Goal: Information Seeking & Learning: Learn about a topic

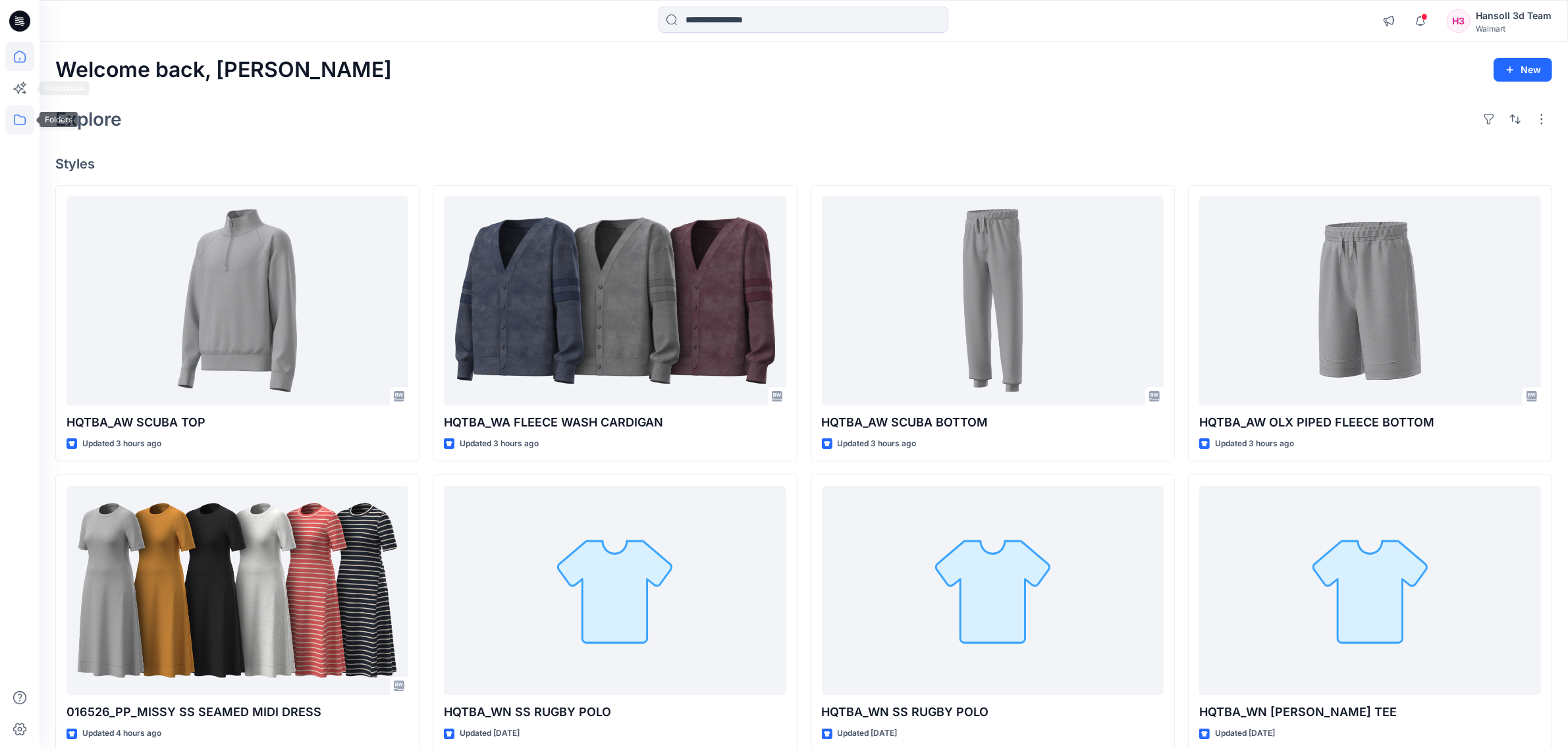
click at [27, 114] on icon at bounding box center [20, 120] width 29 height 29
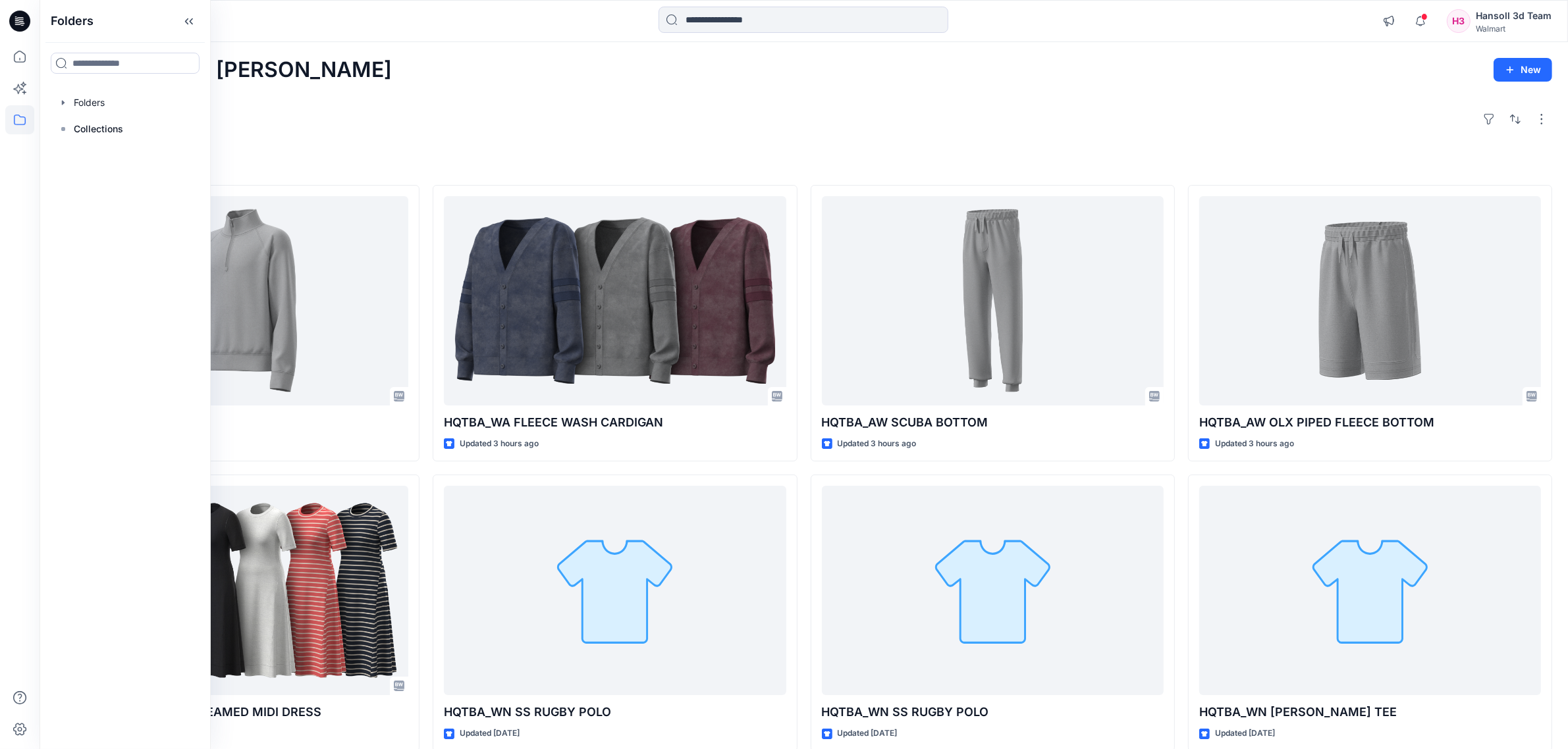
click at [504, 77] on div "Welcome back, [PERSON_NAME] New" at bounding box center [803, 70] width 1497 height 25
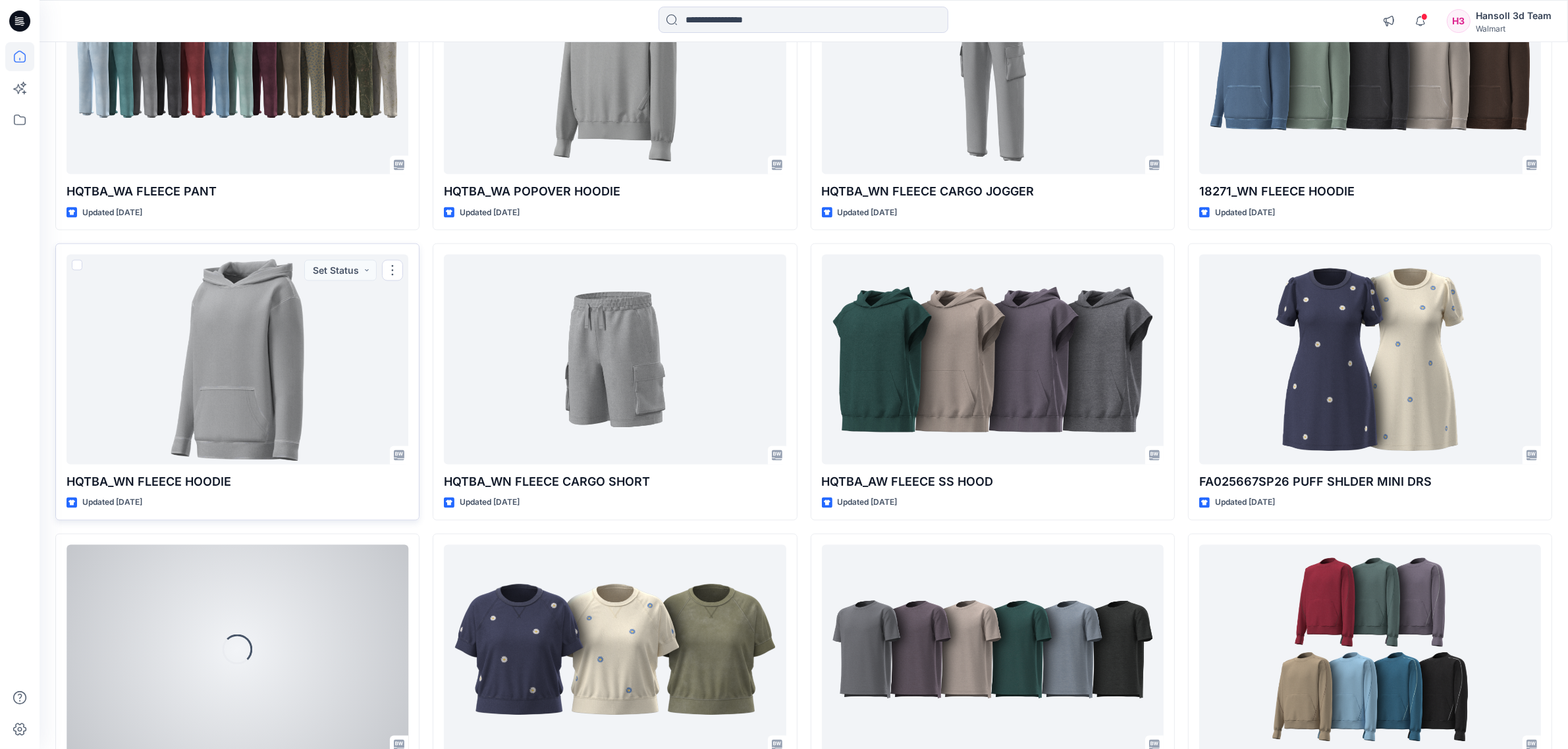
scroll to position [2755, 0]
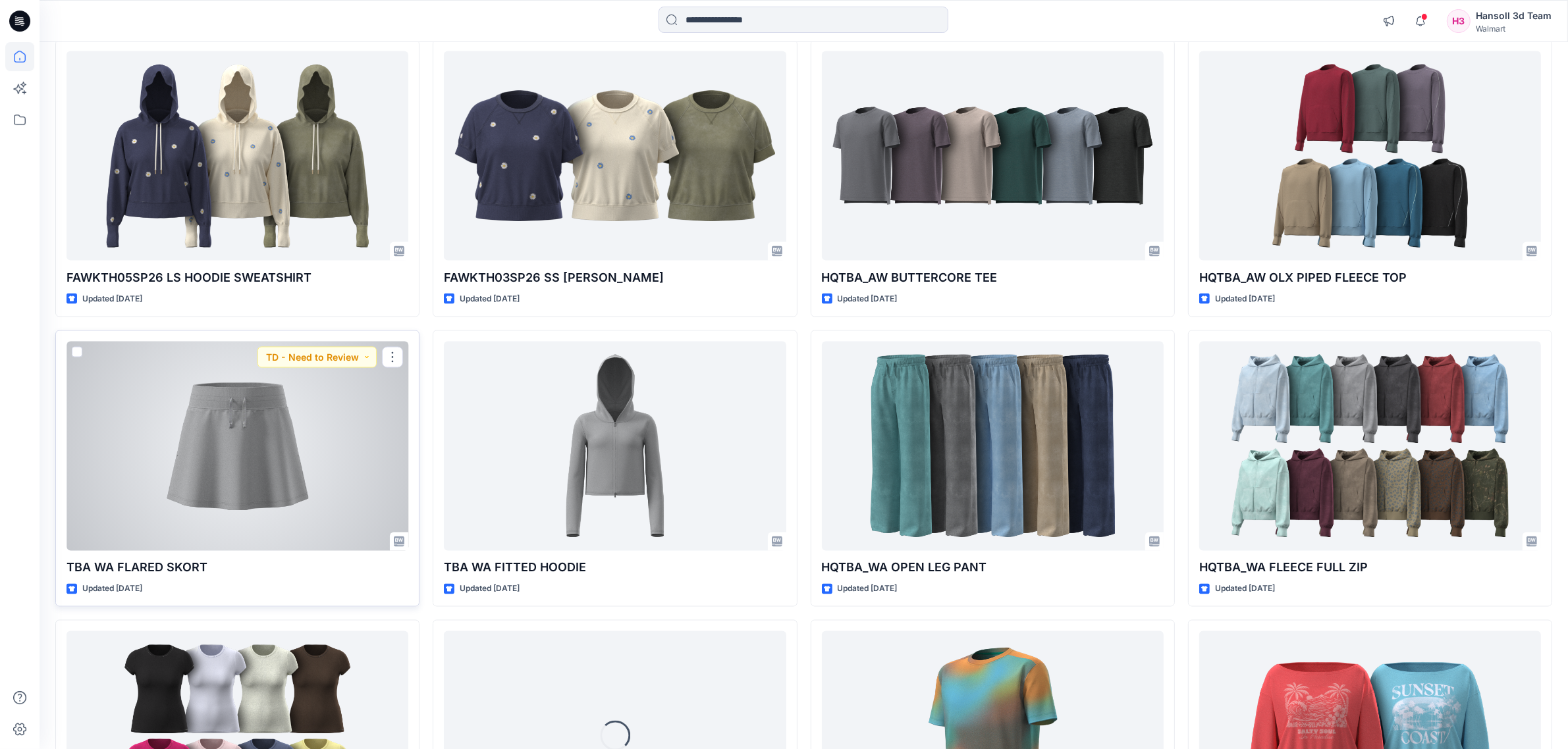
click at [253, 451] on div at bounding box center [238, 446] width 342 height 209
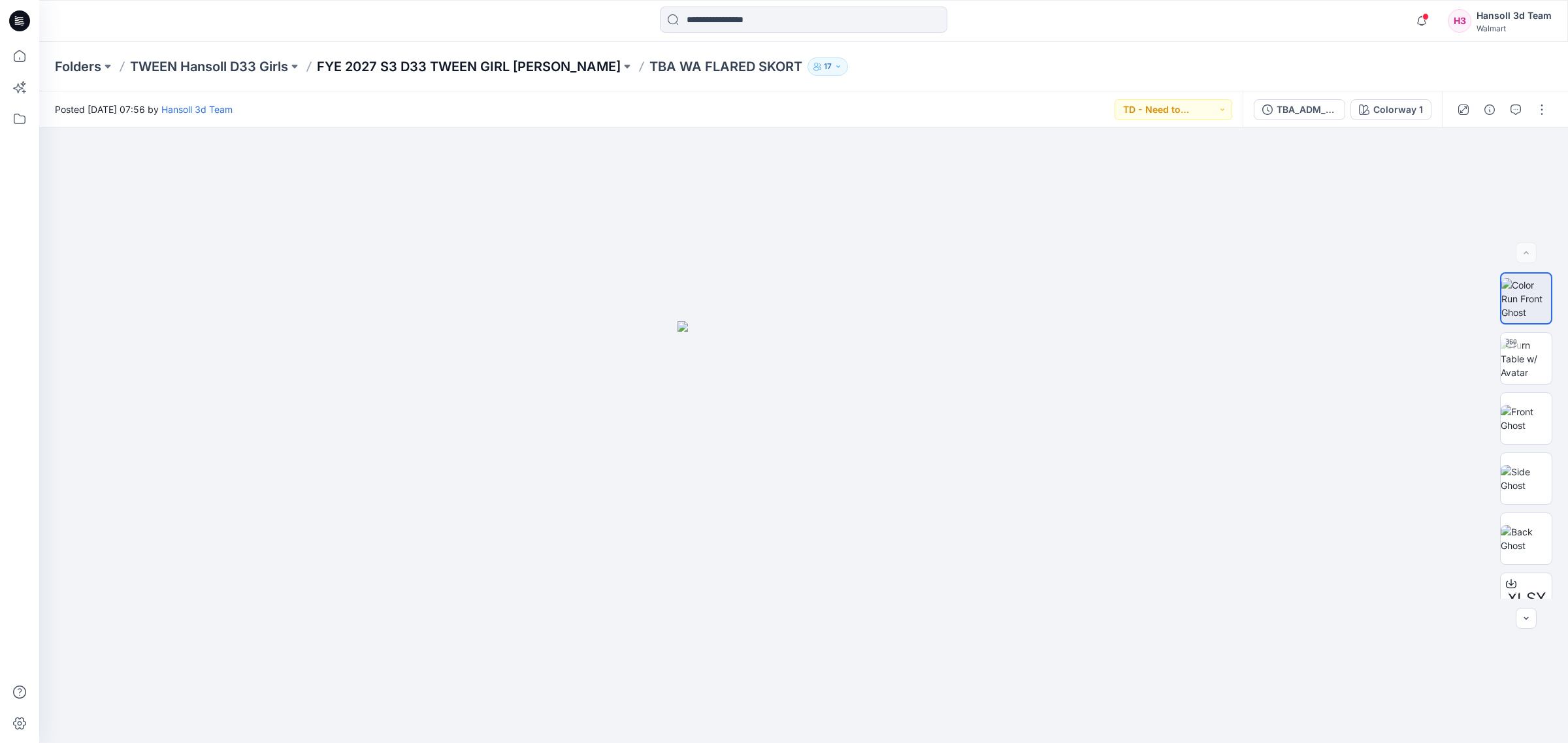
click at [416, 66] on p "FYE 2027 S3 D33 TWEEN GIRL [PERSON_NAME]" at bounding box center [468, 66] width 304 height 18
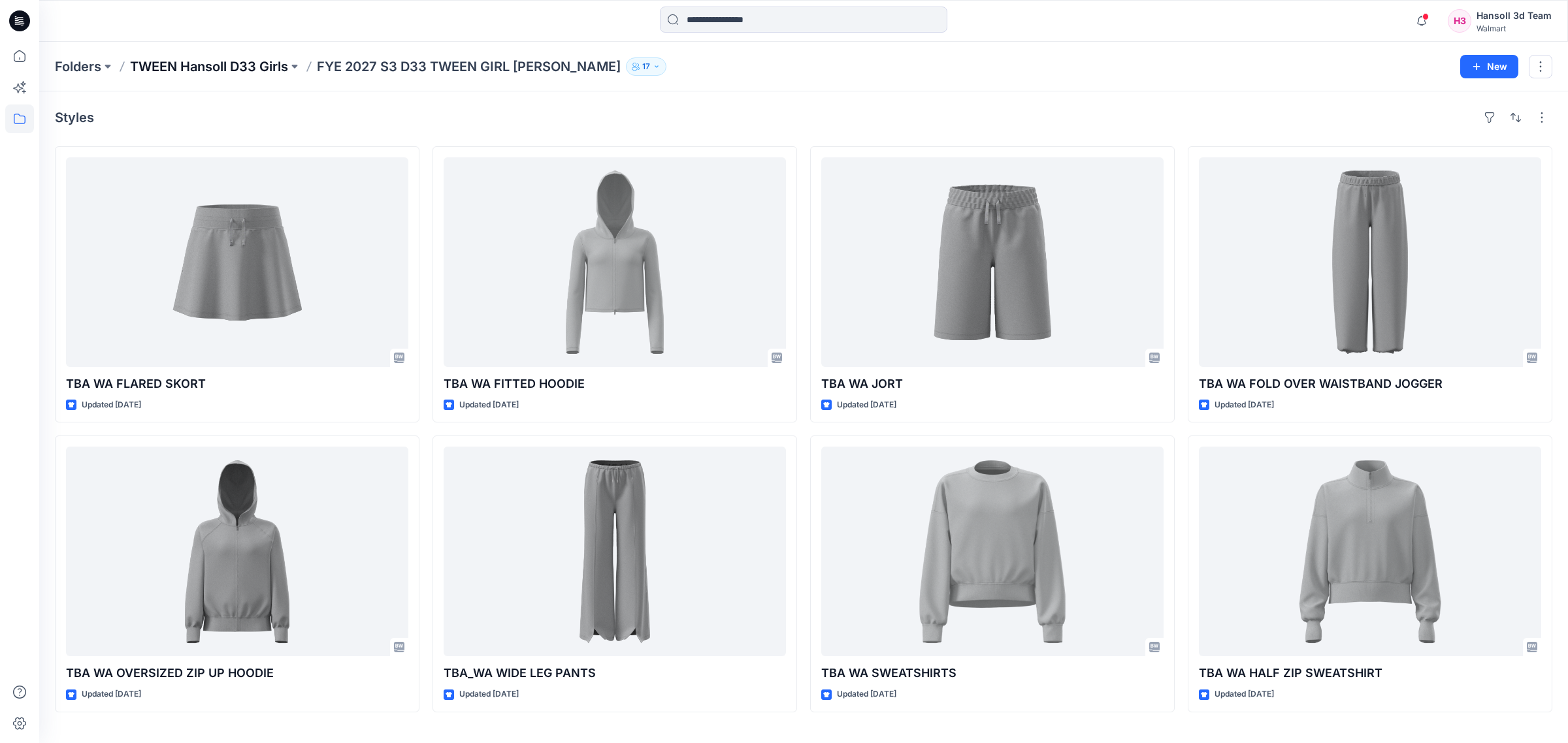
click at [250, 63] on p "TWEEN Hansoll D33 Girls" at bounding box center [209, 66] width 158 height 18
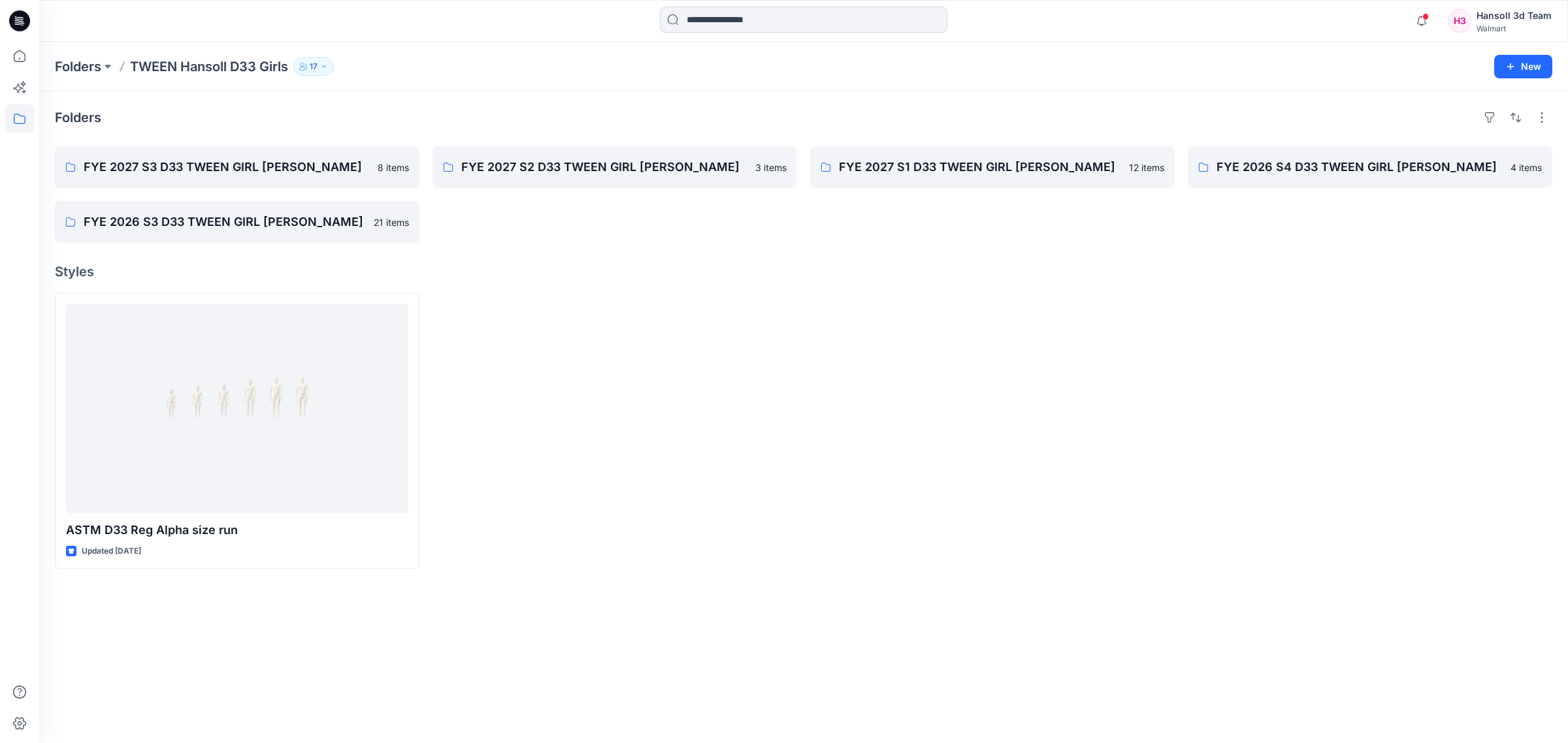
click at [652, 384] on div at bounding box center [615, 431] width 365 height 277
click at [604, 155] on link "FYE 2027 S2 D33 TWEEN GIRL [PERSON_NAME]" at bounding box center [615, 167] width 365 height 42
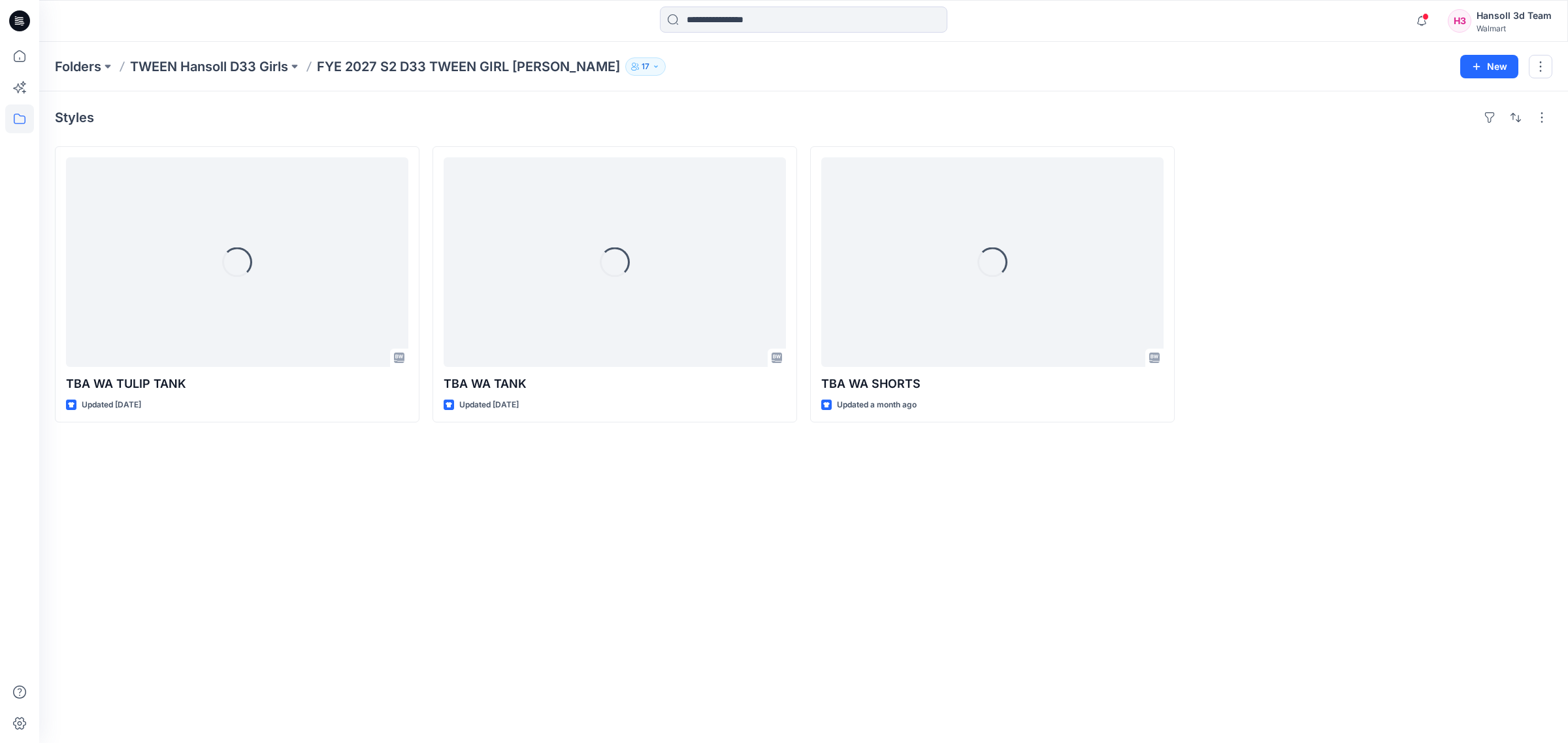
click at [596, 625] on div "Styles Loading... TBA WA TULIP TANK Updated [DATE] Loading... TBA WA TANK Updat…" at bounding box center [803, 417] width 1529 height 652
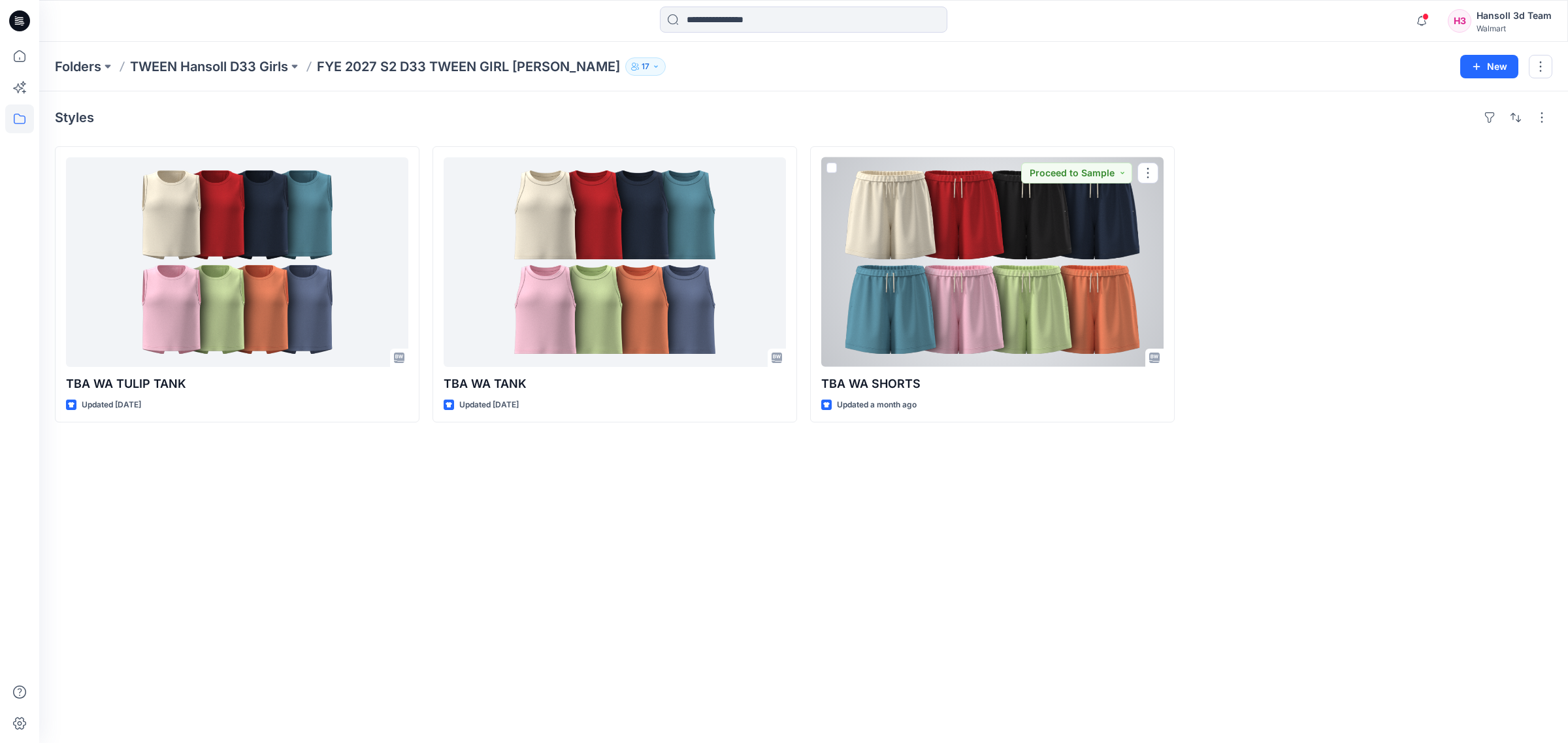
click at [1072, 345] on div at bounding box center [992, 262] width 342 height 210
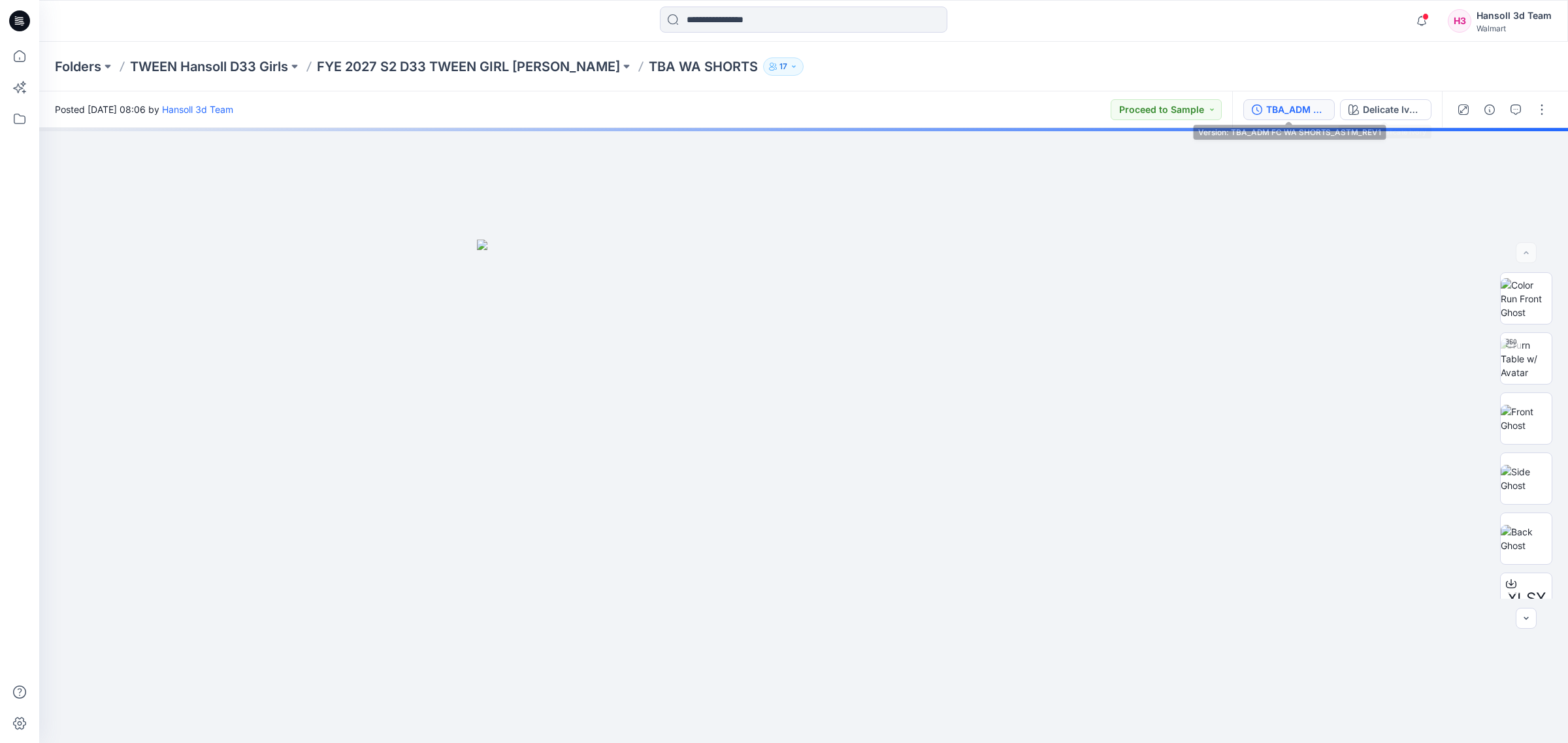
click at [1250, 114] on button "TBA_ADM FC WA SHORTS_ASTM_REV1" at bounding box center [1289, 109] width 92 height 21
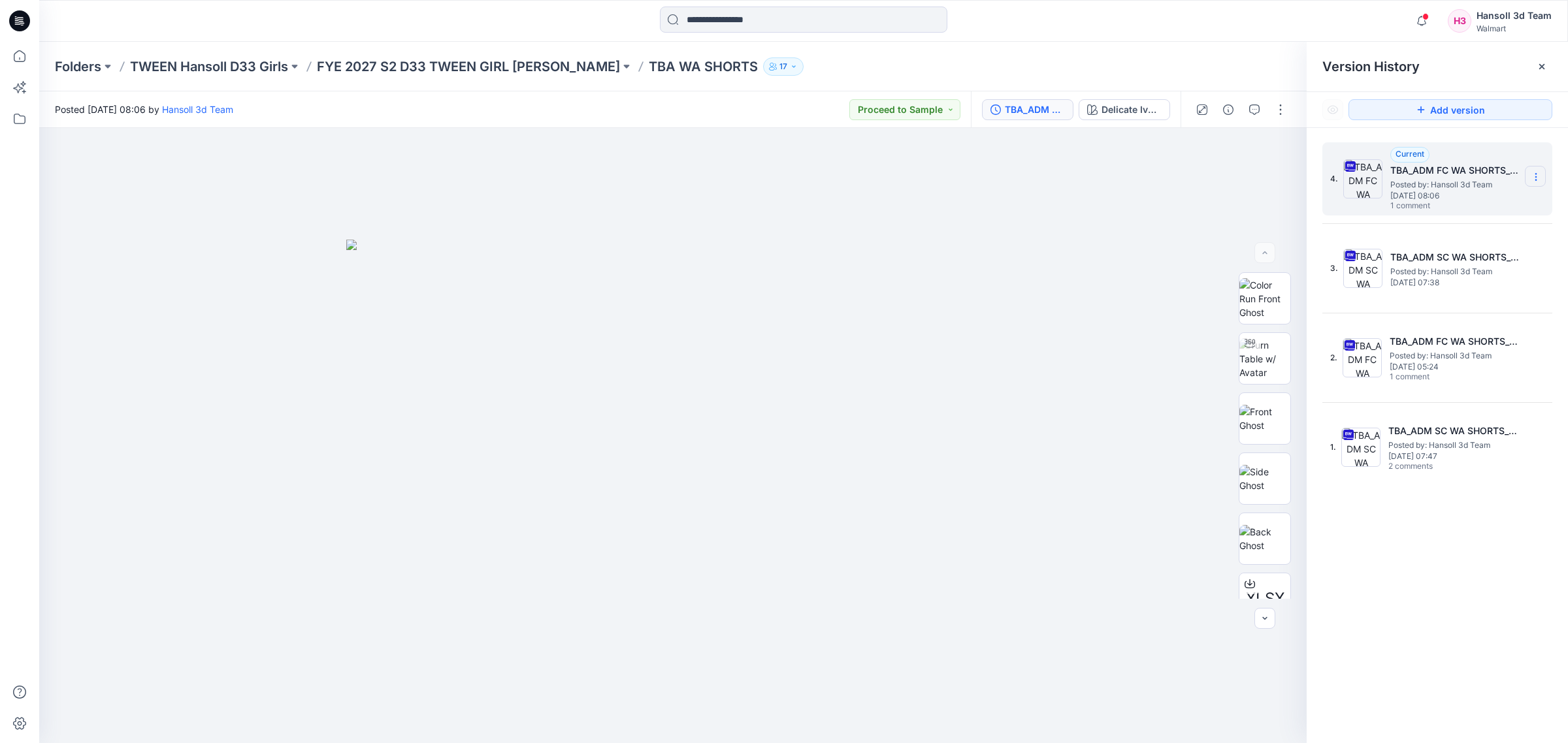
click at [1537, 176] on icon at bounding box center [1536, 177] width 11 height 11
click at [1488, 158] on div "Current TBA_ADM FC WA SHORTS_ASTM_REV1 Posted by: Hansoll 3d Team [DATE] 08:06 …" at bounding box center [1455, 179] width 131 height 64
click at [1447, 193] on span "[DATE] 08:06" at bounding box center [1455, 196] width 131 height 9
click at [1437, 193] on span "[DATE] 08:06" at bounding box center [1455, 196] width 131 height 9
click at [1541, 171] on section at bounding box center [1534, 176] width 21 height 21
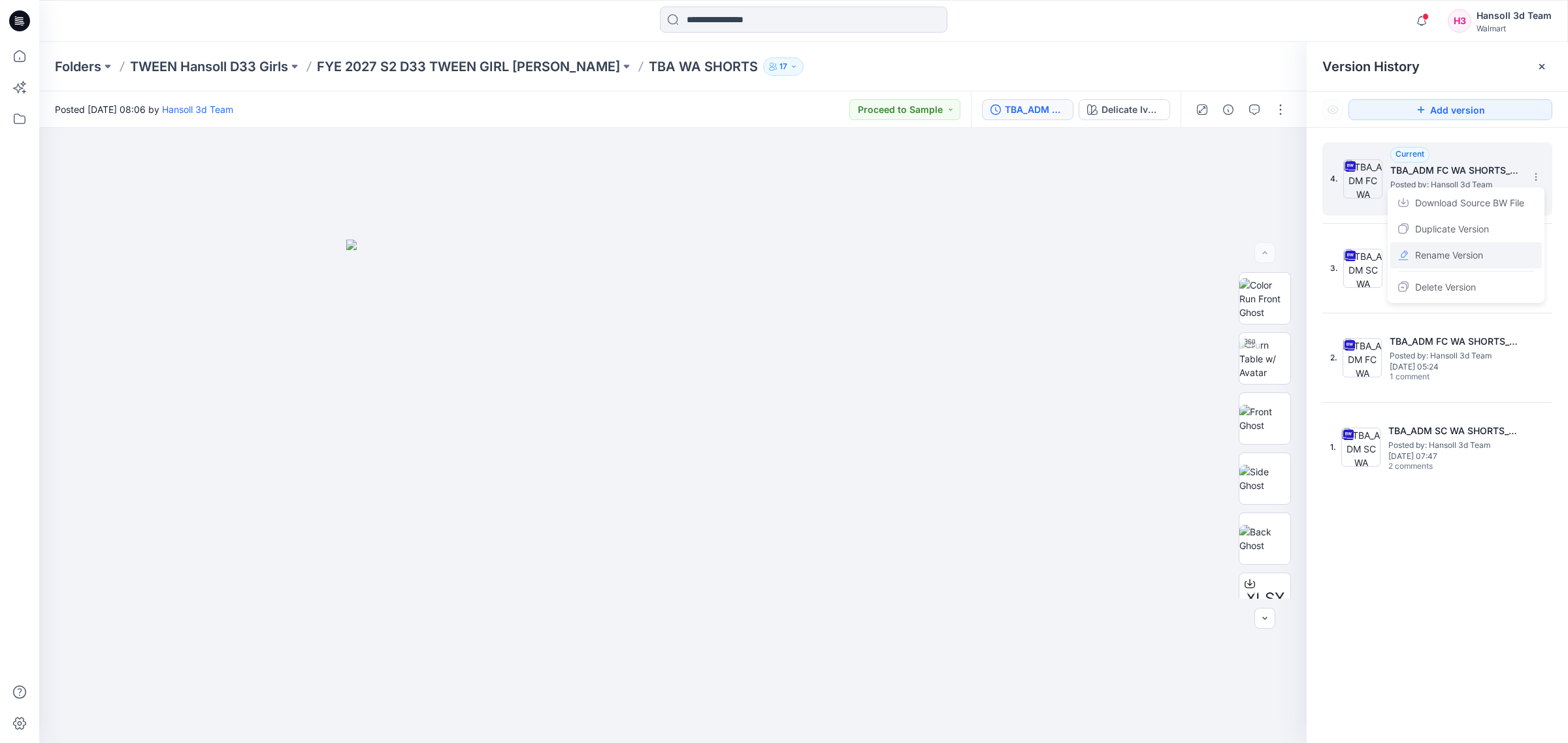
click at [1490, 249] on div "Rename Version" at bounding box center [1465, 255] width 152 height 26
click at [1517, 174] on input "**********" at bounding box center [1471, 174] width 143 height 21
click at [1158, 629] on div at bounding box center [672, 435] width 1268 height 616
click at [1336, 617] on div "4. Current TBA_ADM FC WA SHORTS_ASTM_REV1 Posted by: [PERSON_NAME] 3d Team [DAT…" at bounding box center [1437, 445] width 261 height 634
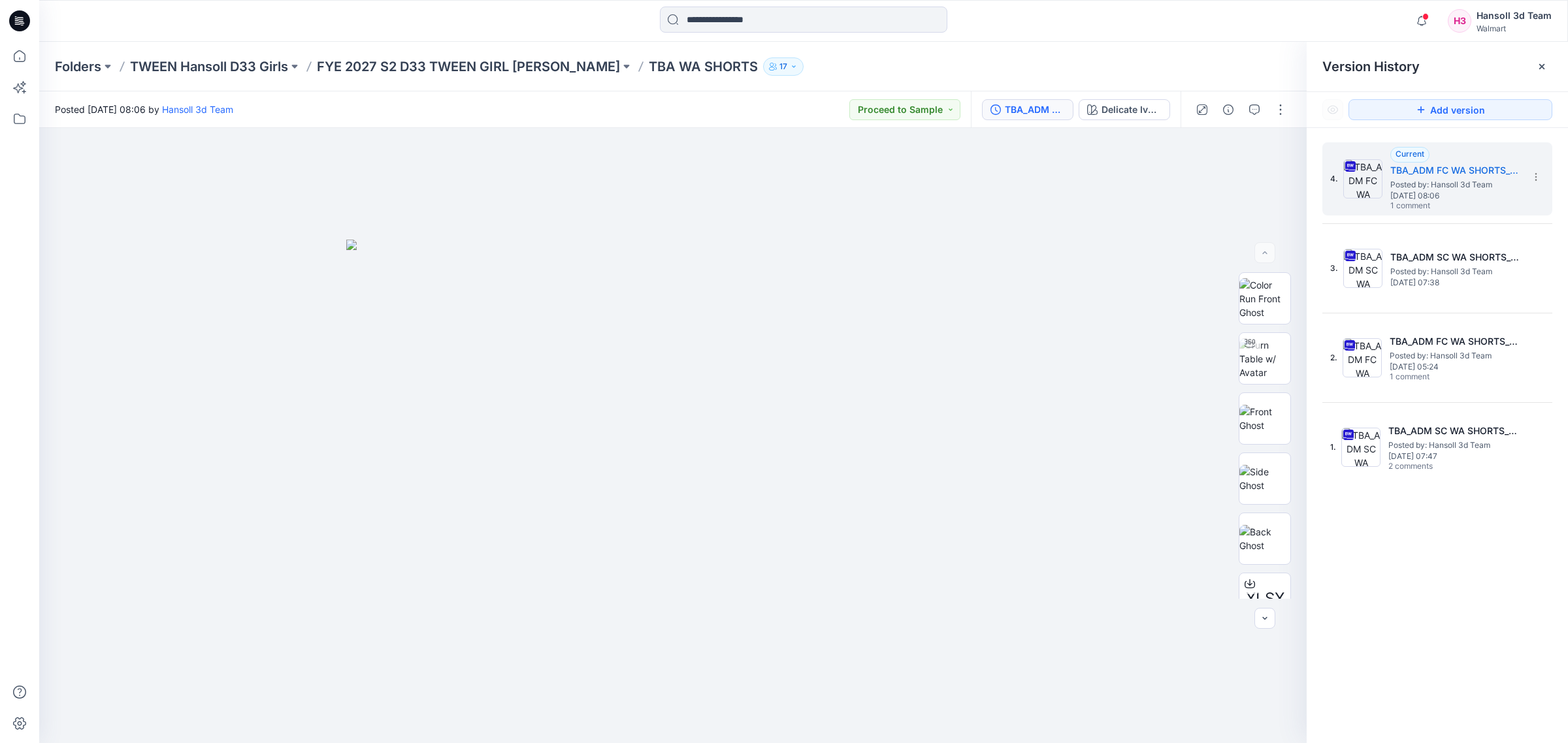
click at [1419, 584] on div "4. Current TBA_ADM FC WA SHORTS_ASTM_REV1 Posted by: [PERSON_NAME] 3d Team [DAT…" at bounding box center [1437, 445] width 261 height 634
click at [11, 66] on icon at bounding box center [20, 56] width 29 height 29
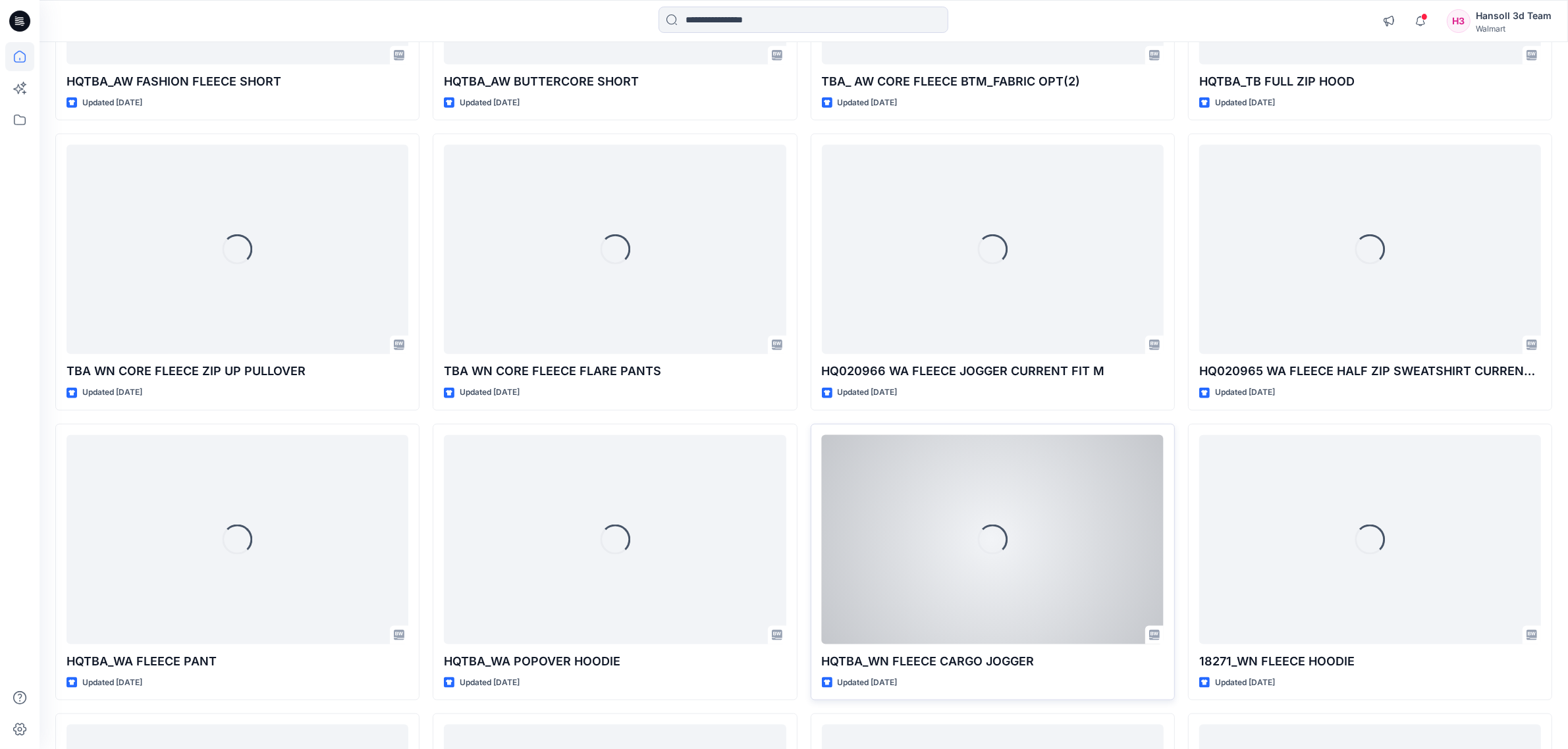
scroll to position [1803, 0]
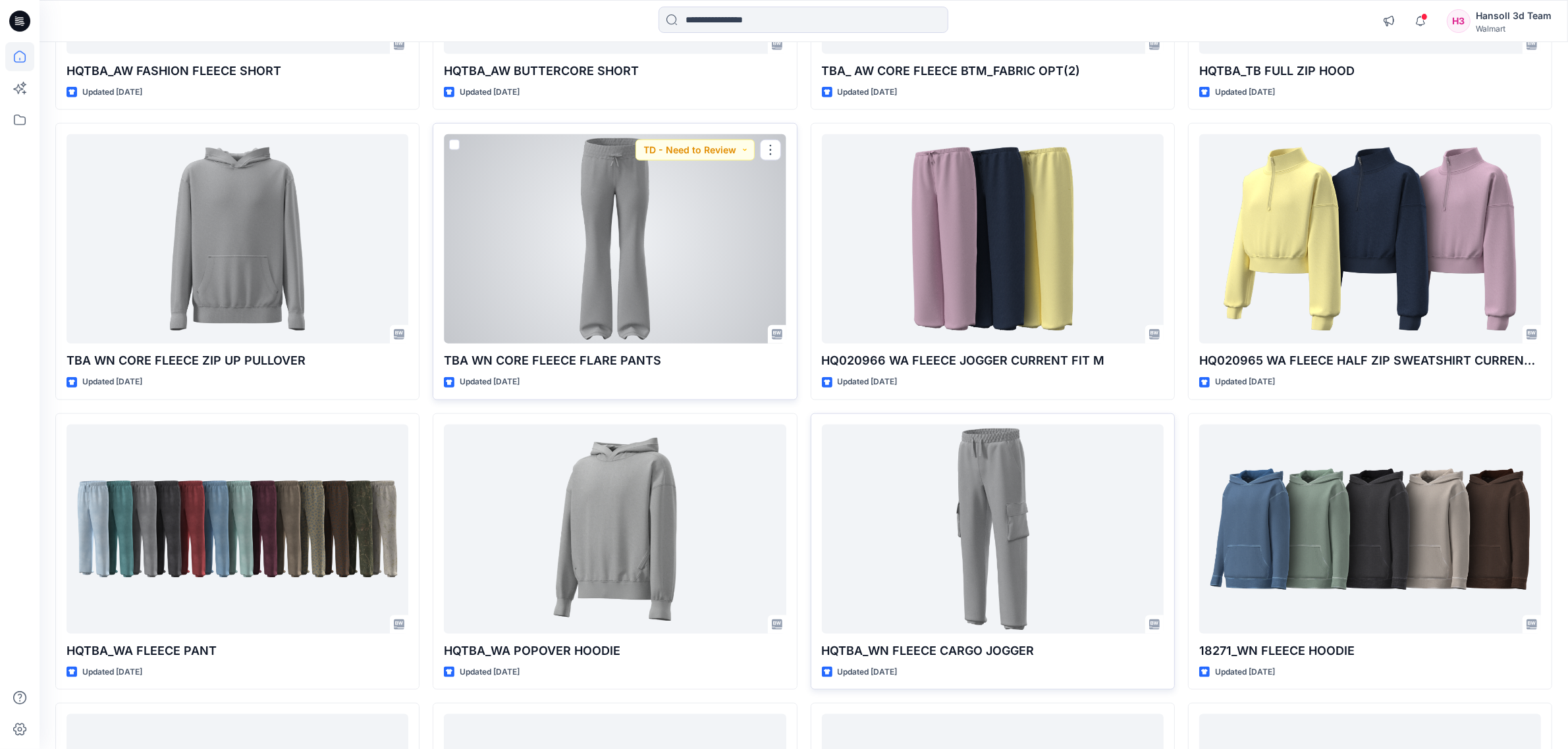
click at [714, 293] on div at bounding box center [615, 239] width 342 height 209
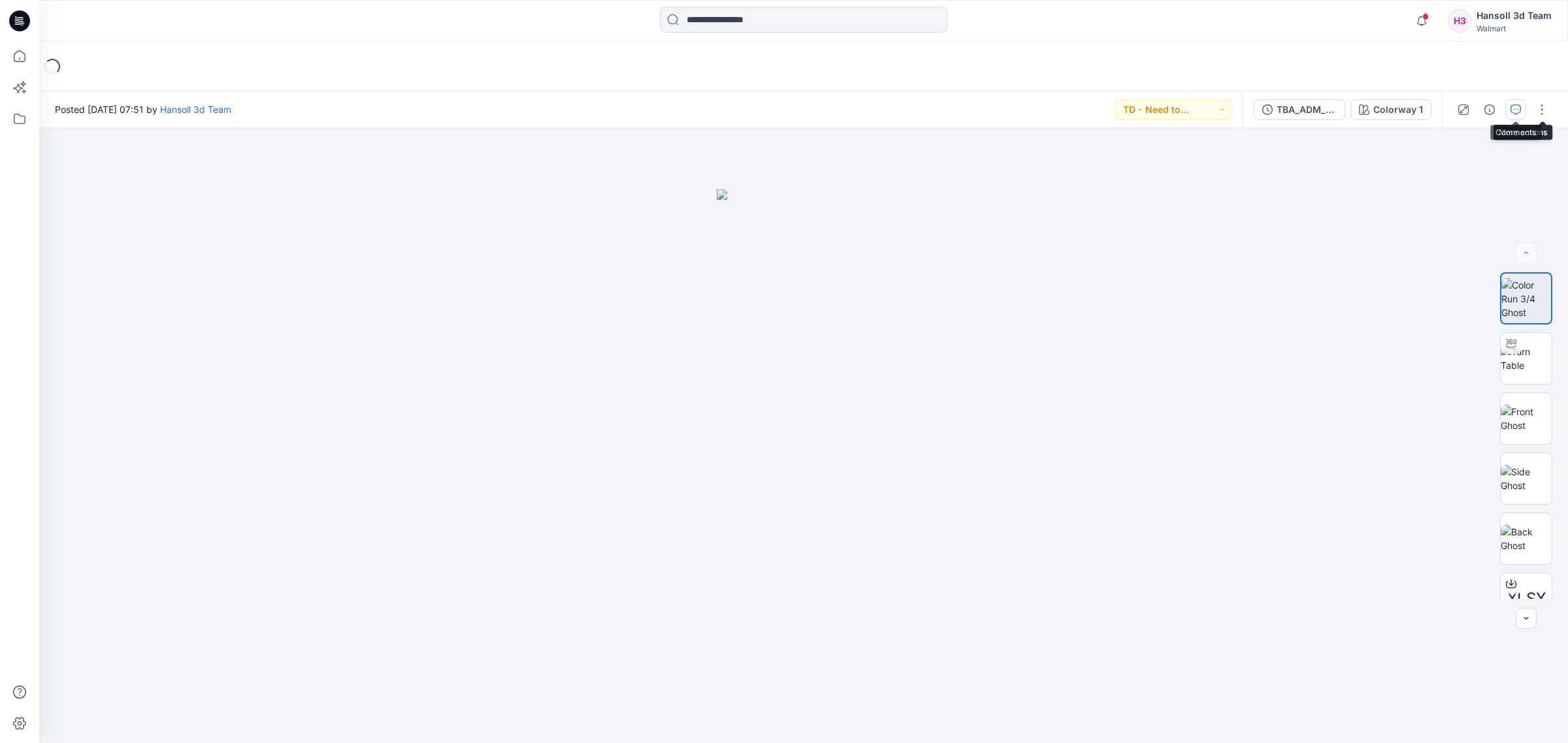
click at [1523, 112] on button "button" at bounding box center [1515, 109] width 21 height 21
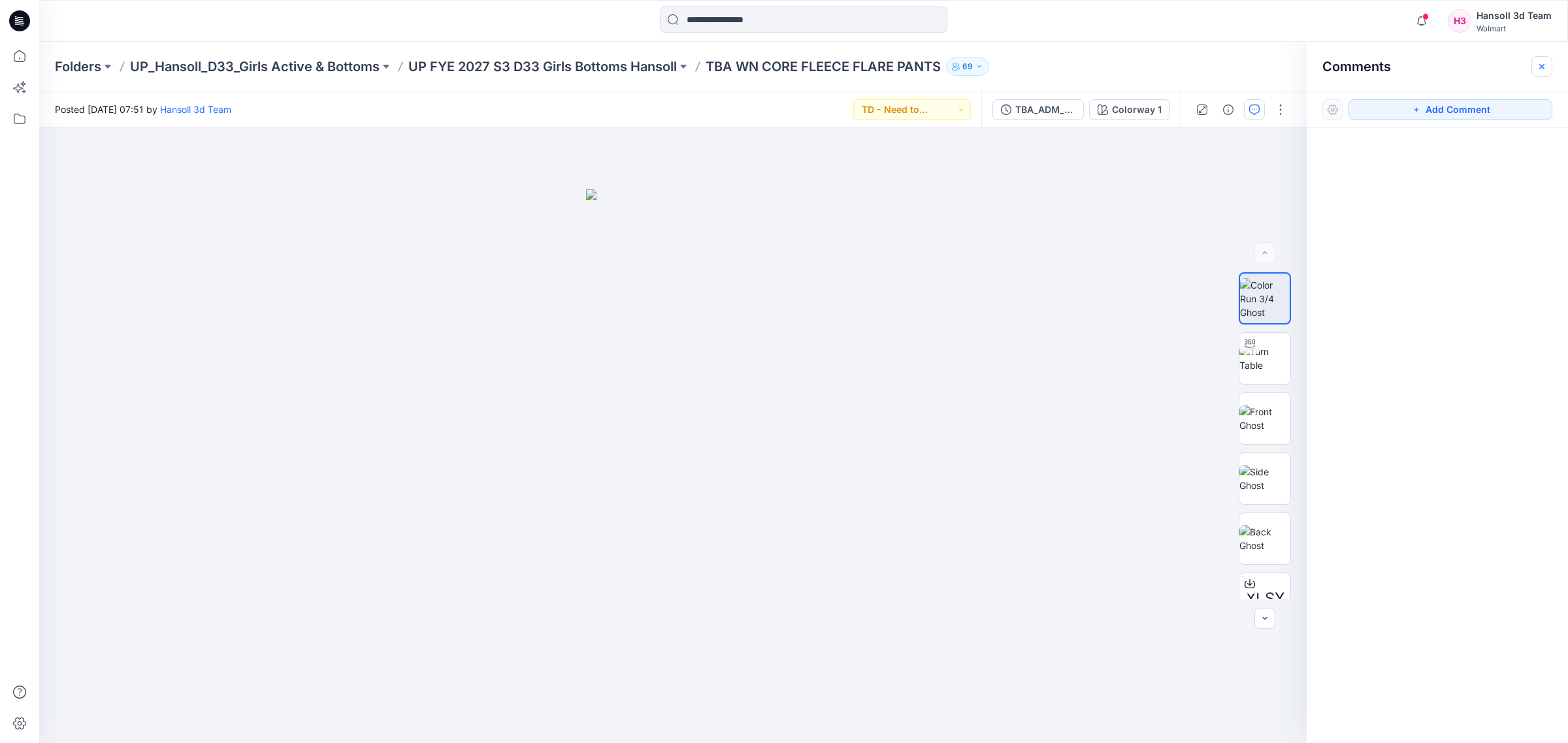
click at [1546, 69] on icon "button" at bounding box center [1542, 67] width 11 height 11
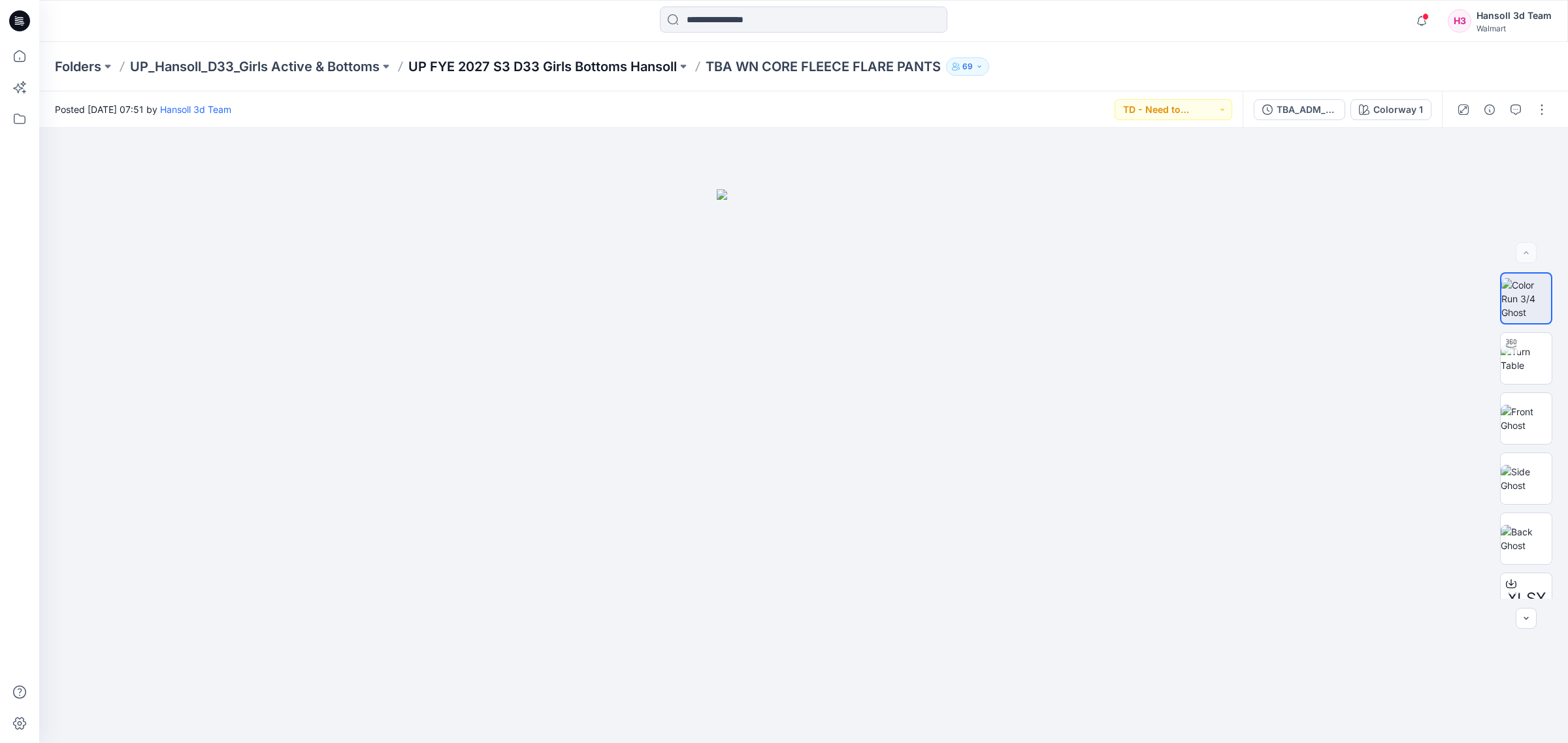
click at [603, 71] on p "UP FYE 2027 S3 D33 Girls Bottoms Hansoll" at bounding box center [543, 66] width 269 height 18
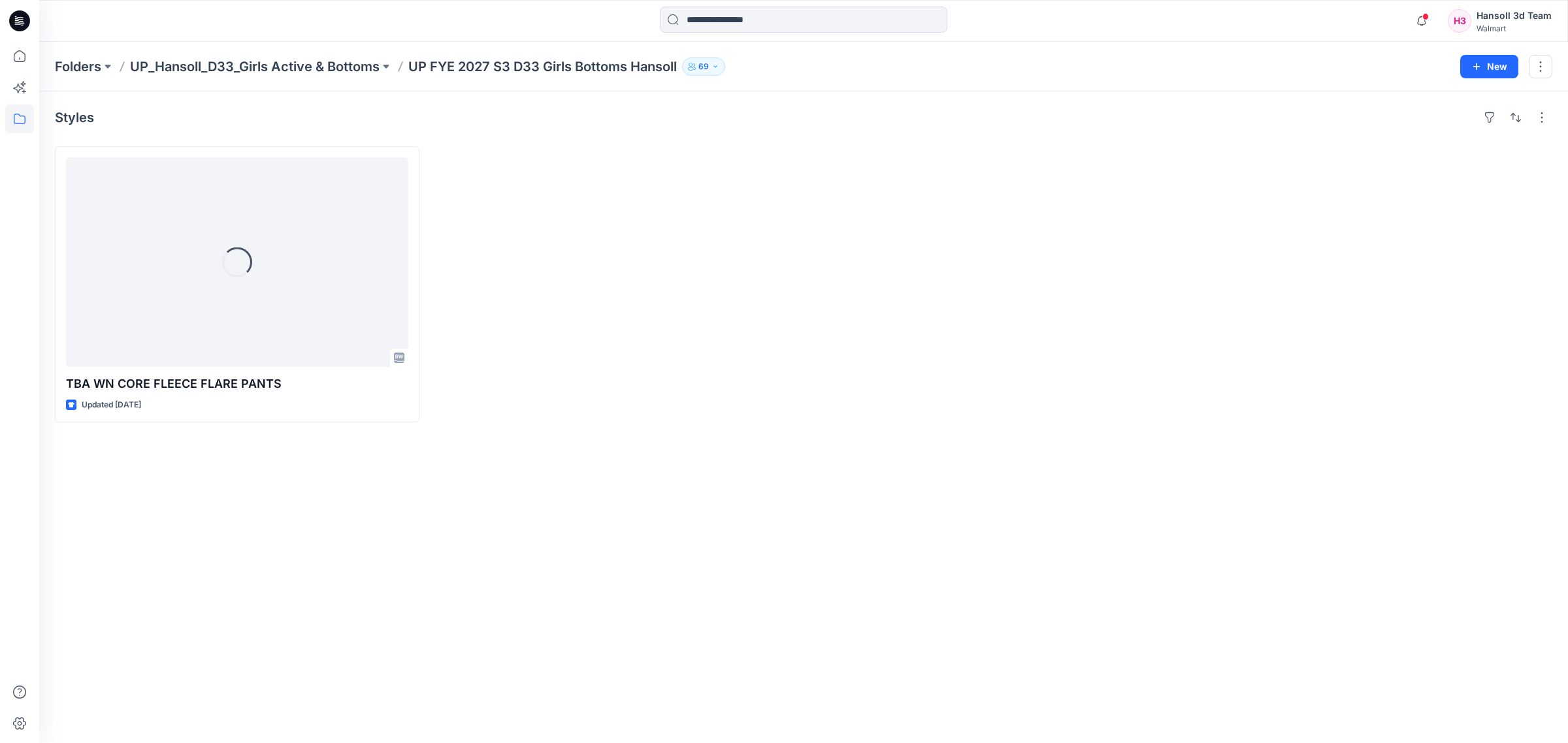
click at [899, 632] on div "Styles Loading... TBA WN CORE FLEECE FLARE PANTS Updated [DATE]" at bounding box center [803, 417] width 1529 height 652
click at [57, 64] on p "Folders" at bounding box center [77, 66] width 46 height 18
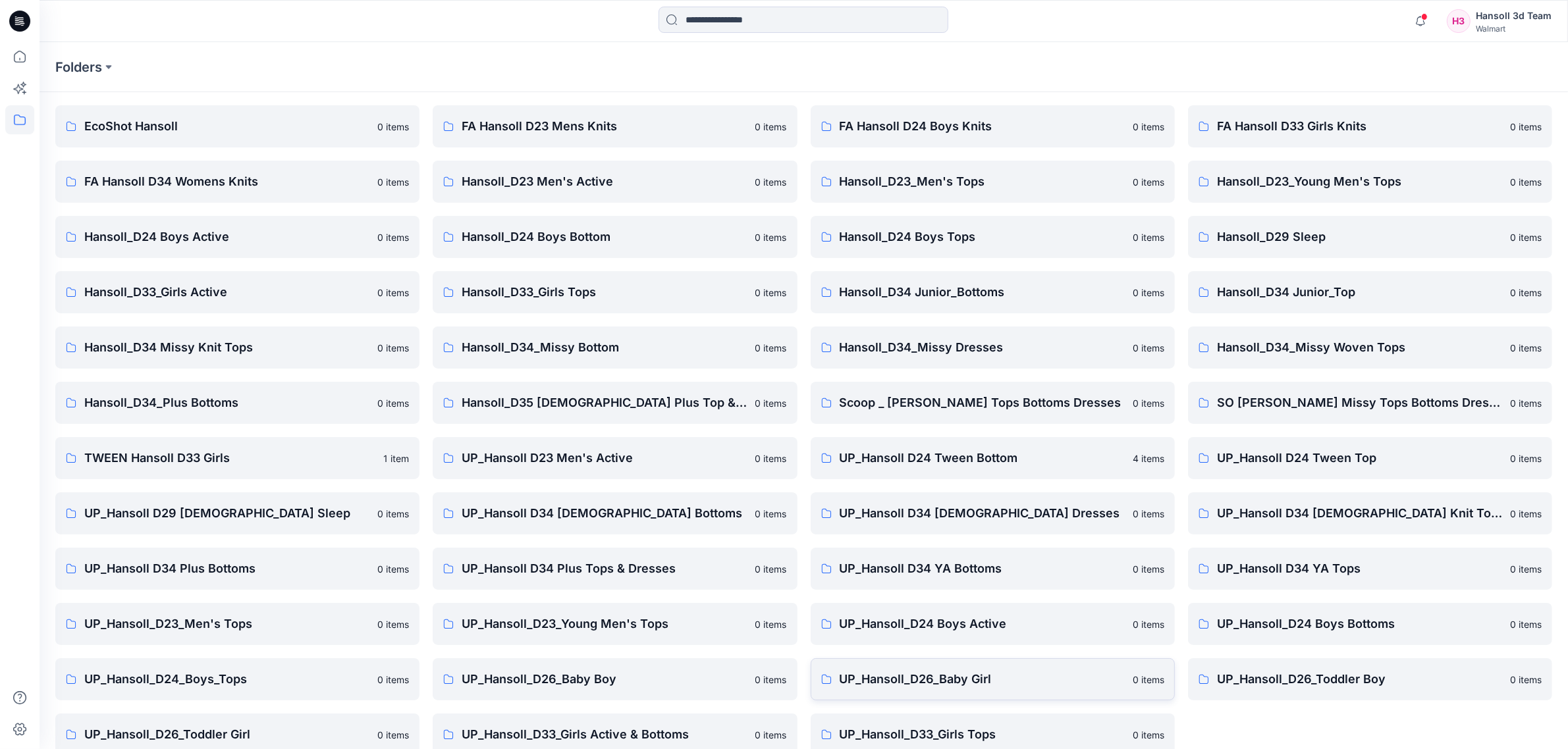
scroll to position [60, 0]
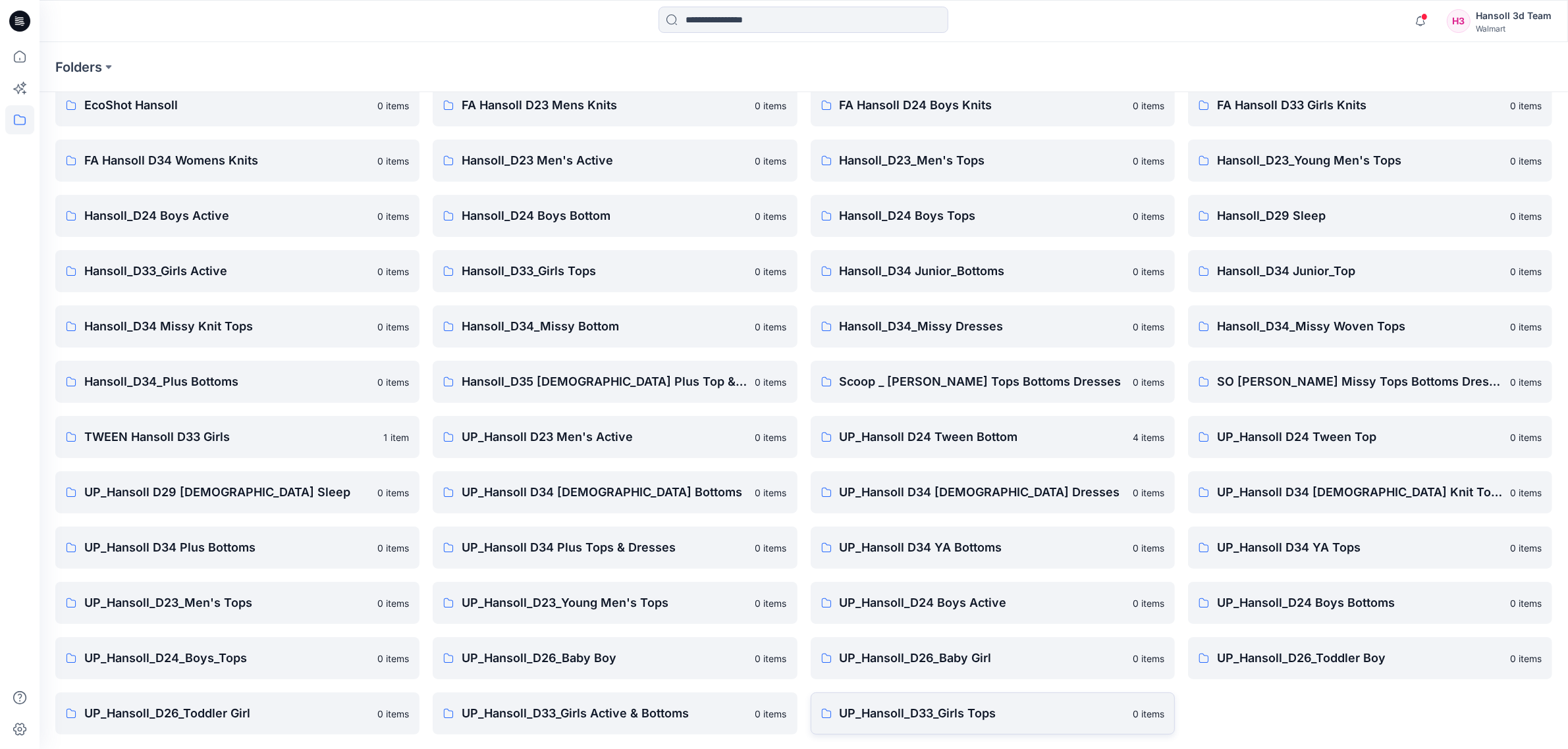
drag, startPoint x: 1000, startPoint y: 683, endPoint x: 1000, endPoint y: 708, distance: 25.0
click at [1000, 686] on div "FA Hansoll D24 Boys Knits 0 items Hansoll_D23_Men's Tops 0 items Hansoll_D24 Bo…" at bounding box center [993, 409] width 364 height 650
click at [1000, 712] on p "UP_Hansoll_D33_Girls Tops" at bounding box center [983, 713] width 285 height 18
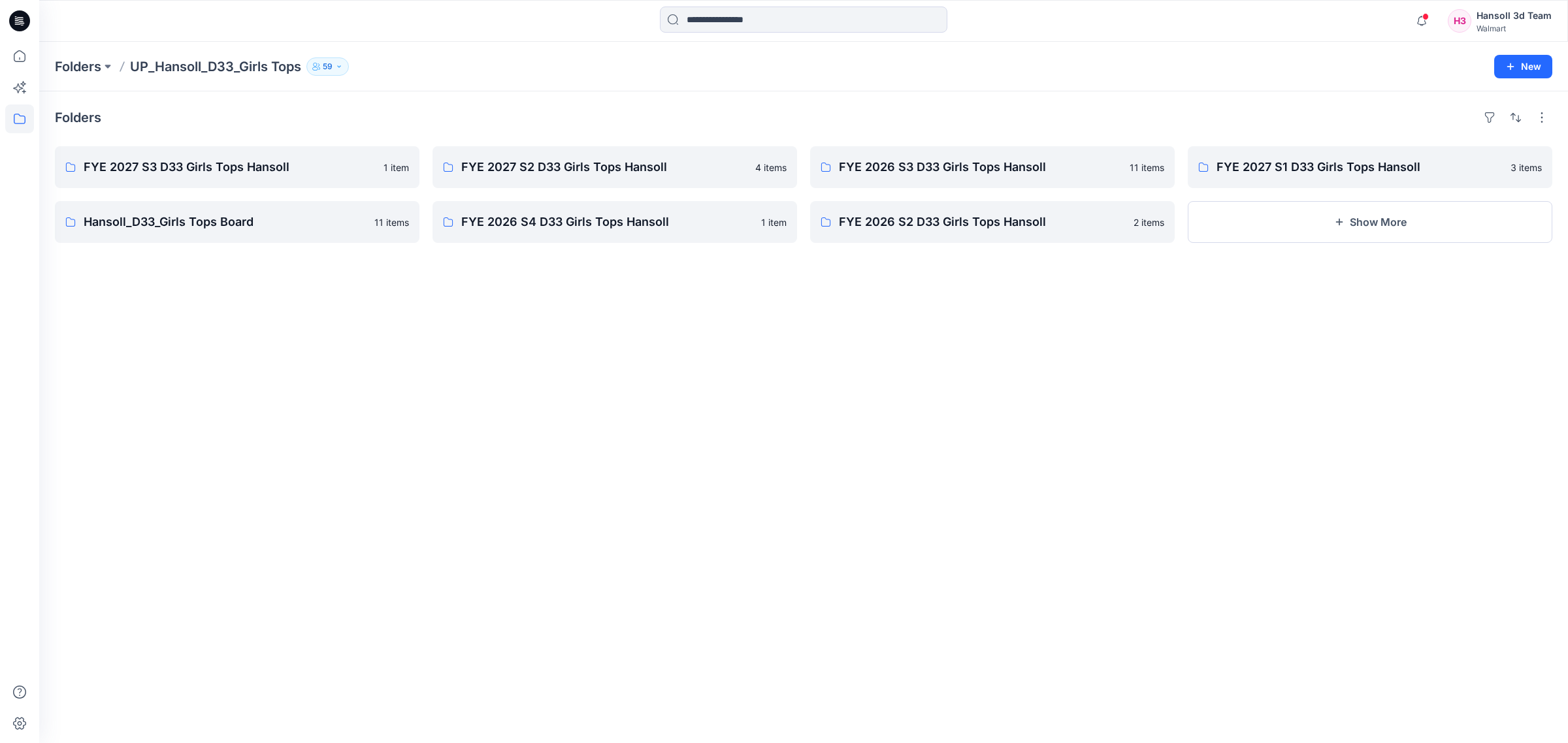
click at [1207, 485] on div "Folders FYE 2027 S3 D33 Girls Tops Hansoll 1 item Hansoll_D33_Girls Tops Board …" at bounding box center [803, 417] width 1529 height 652
click at [935, 500] on div "Folders FYE 2027 S3 D33 Girls Tops Hansoll 1 item Hansoll_D33_Girls Tops Board …" at bounding box center [803, 417] width 1529 height 652
click at [285, 183] on link "FYE 2027 S3 D33 Girls Tops Hansoll" at bounding box center [237, 167] width 365 height 42
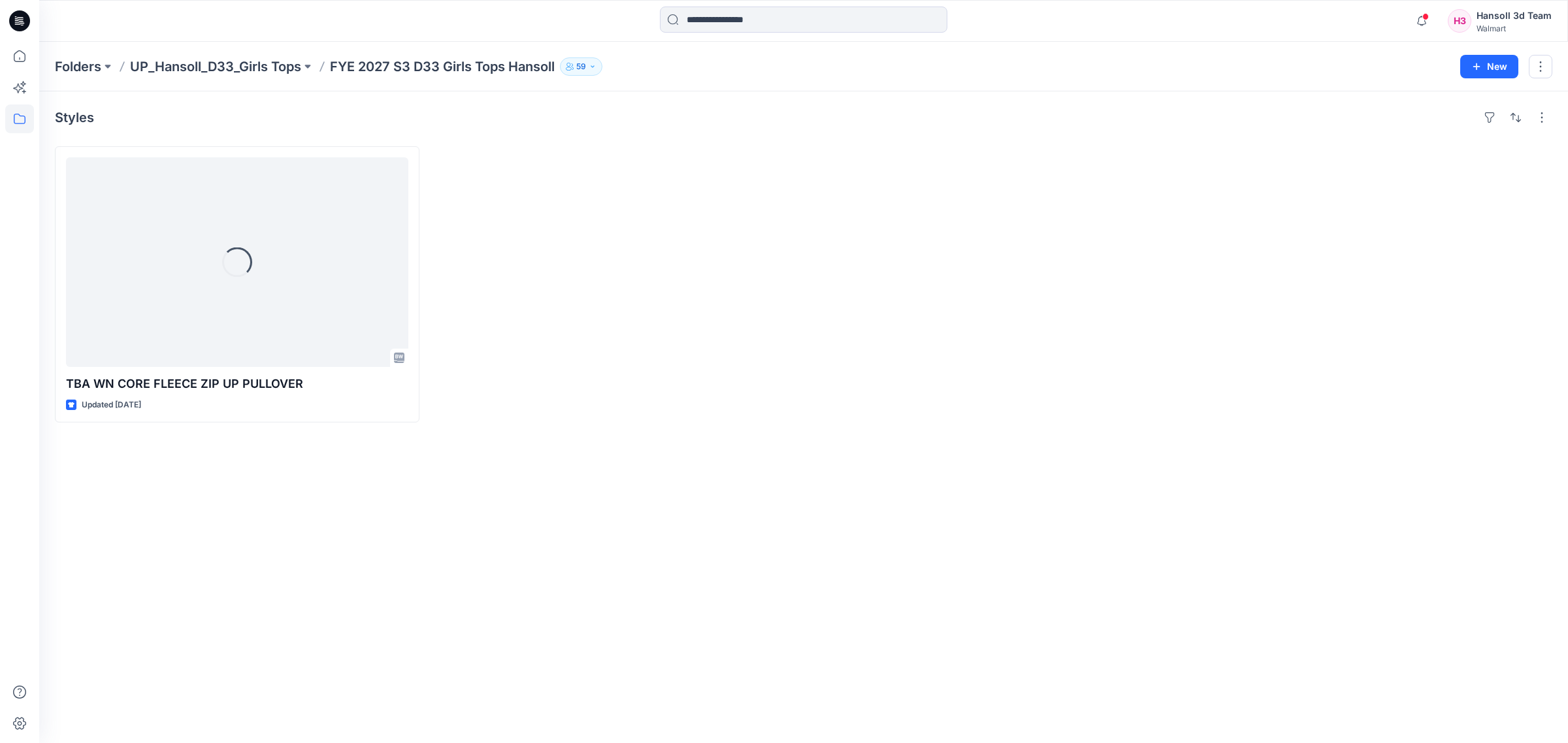
click at [698, 629] on div "Styles Loading... TBA WN CORE FLEECE ZIP UP PULLOVER Updated [DATE]" at bounding box center [803, 417] width 1529 height 652
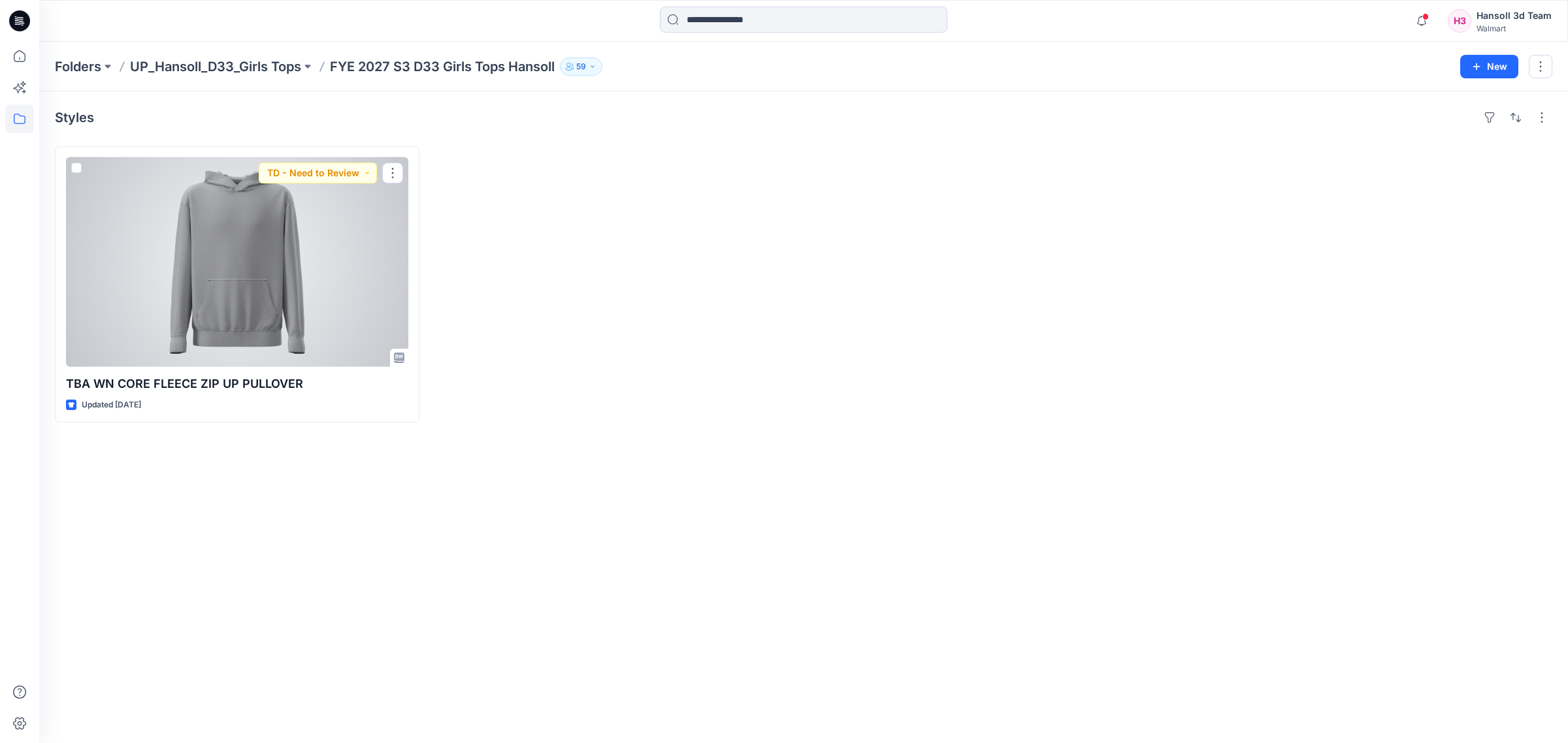
click at [763, 389] on div at bounding box center [615, 284] width 365 height 277
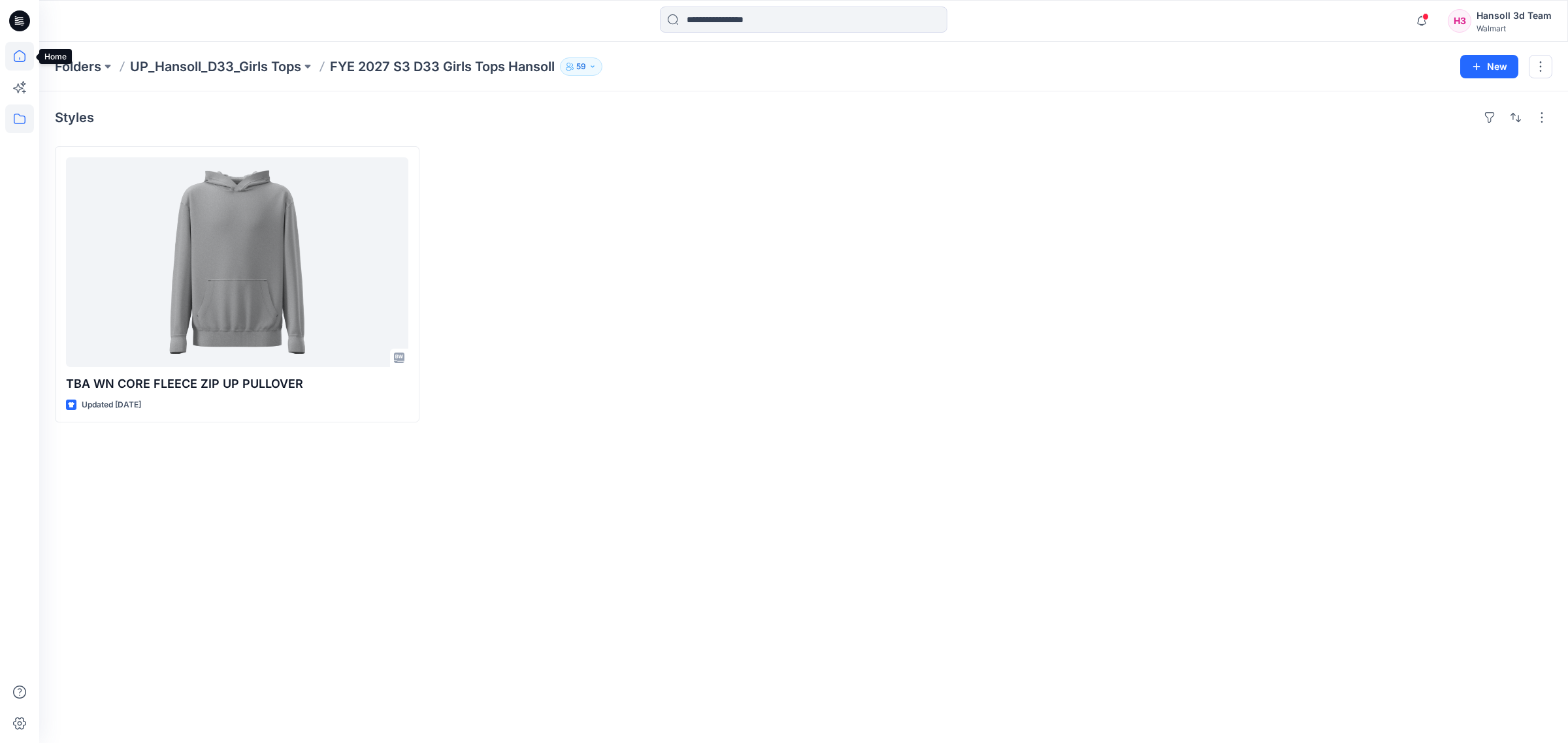
click at [10, 54] on icon at bounding box center [20, 56] width 29 height 29
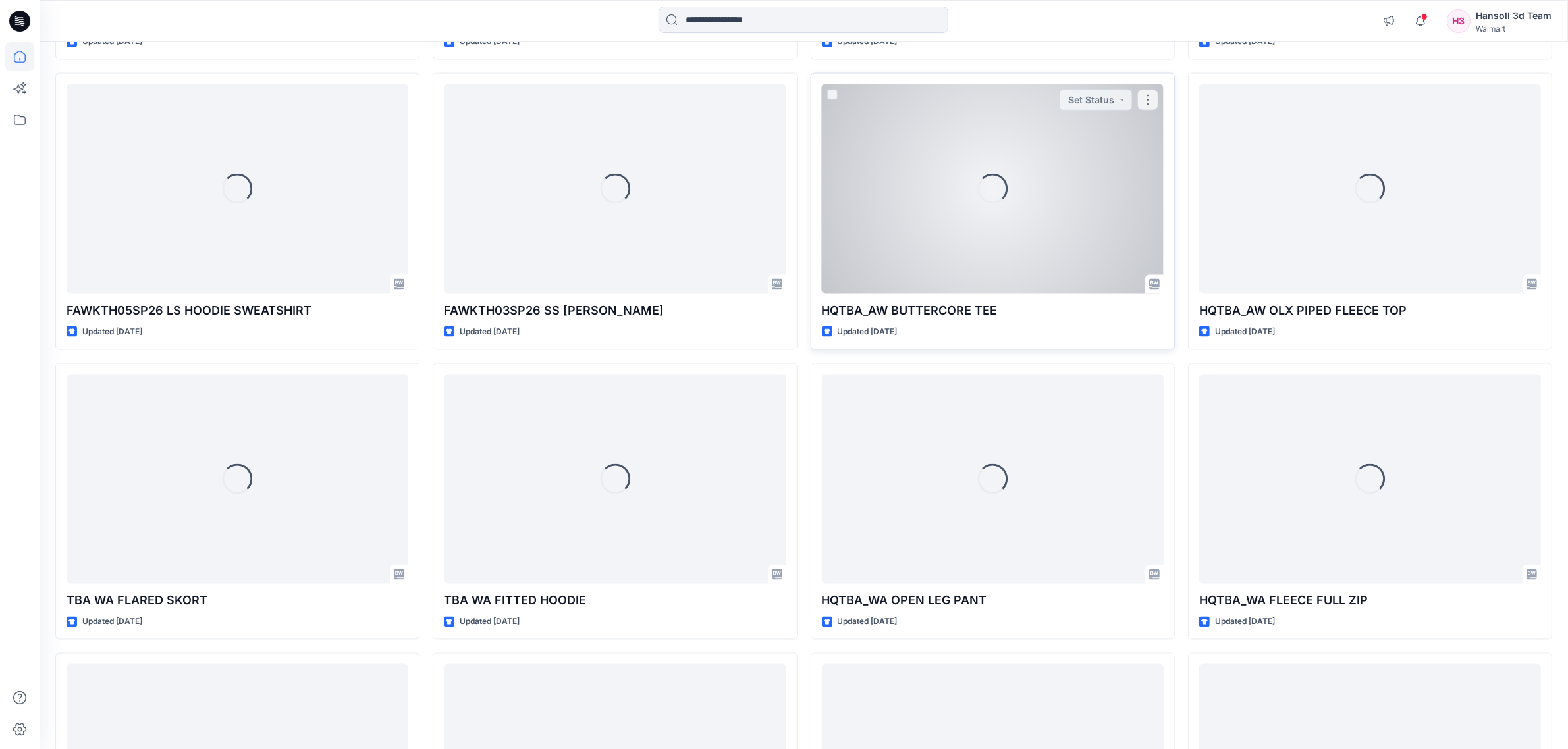
scroll to position [2920, 0]
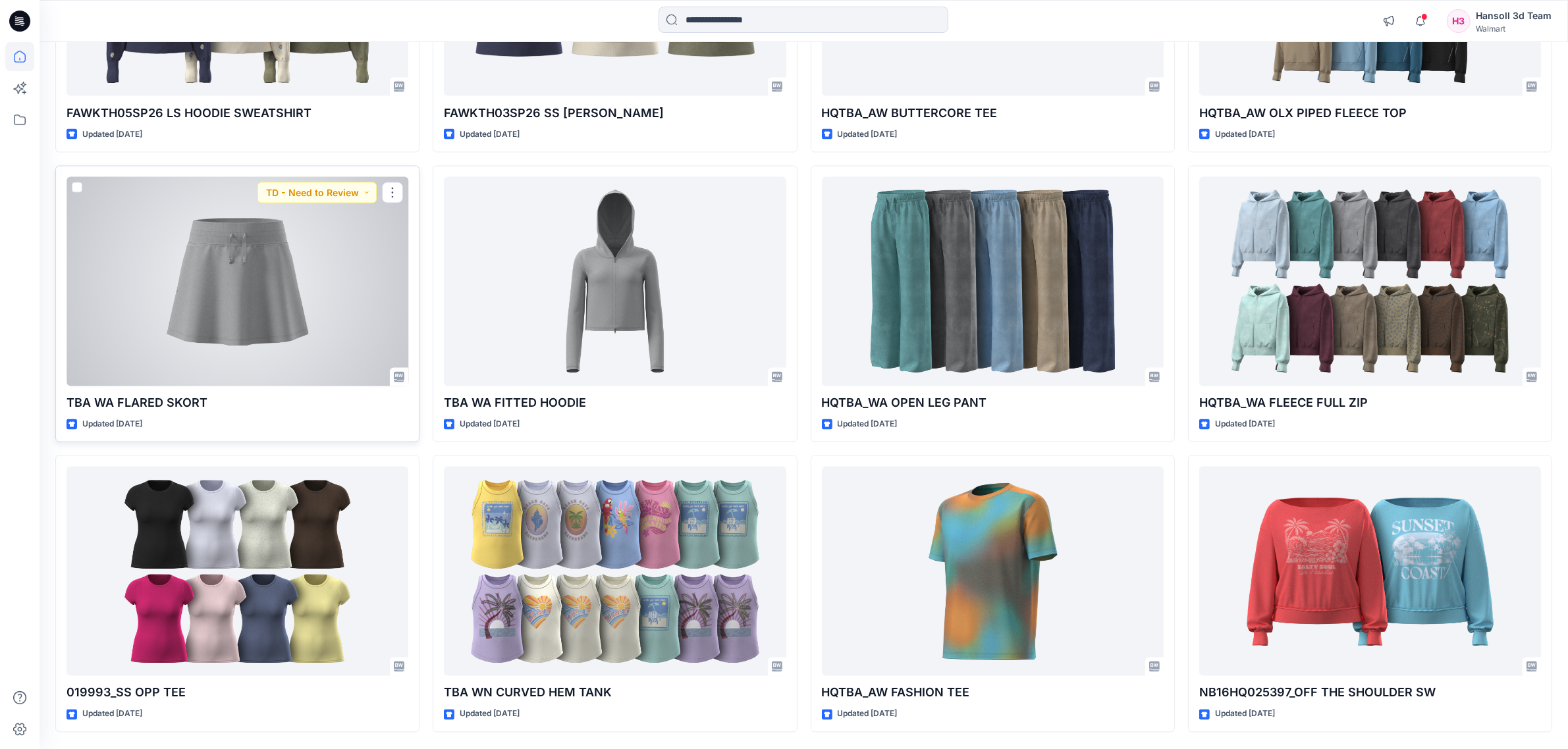
click at [204, 352] on div at bounding box center [238, 282] width 342 height 209
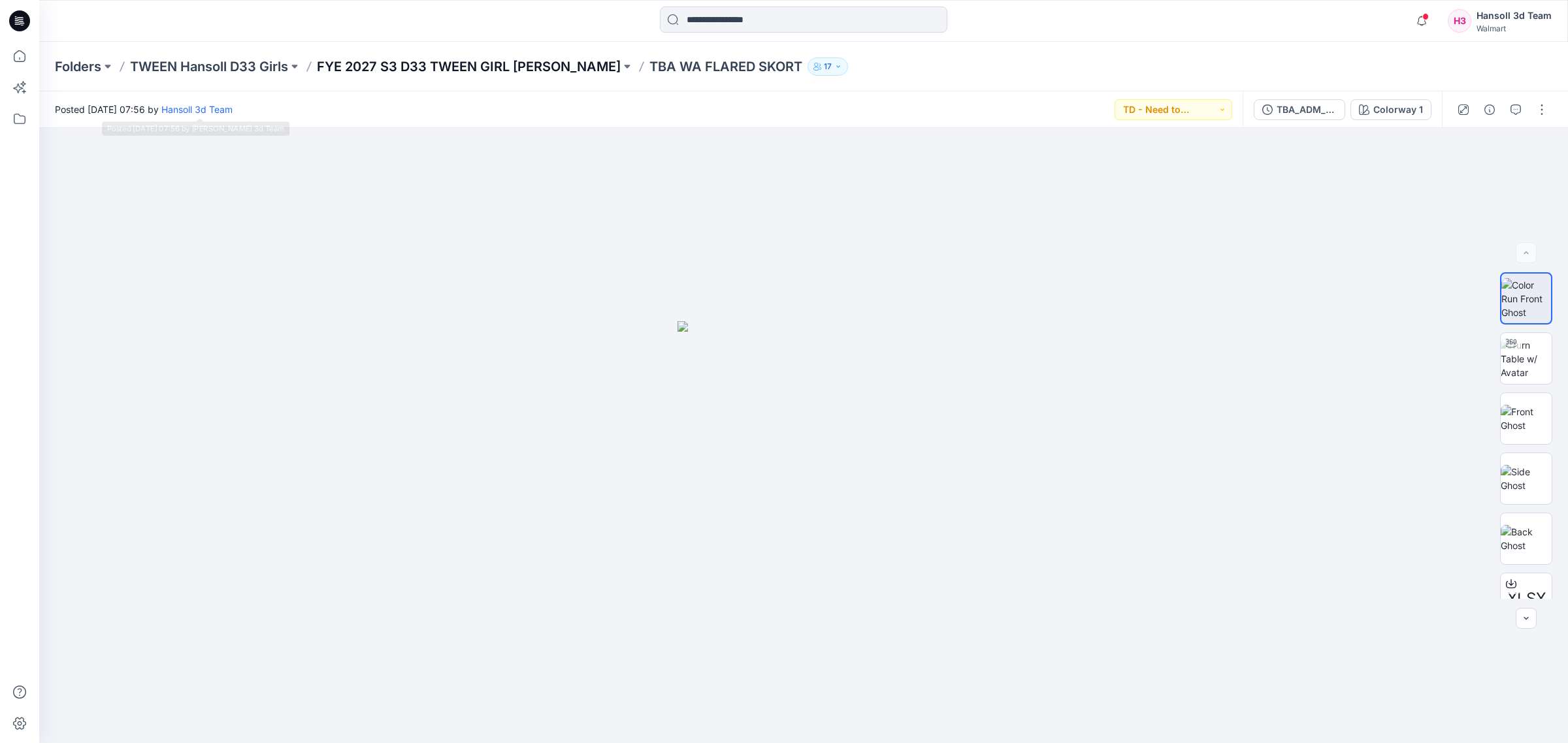
click at [391, 60] on p "FYE 2027 S3 D33 TWEEN GIRL [PERSON_NAME]" at bounding box center [468, 66] width 304 height 18
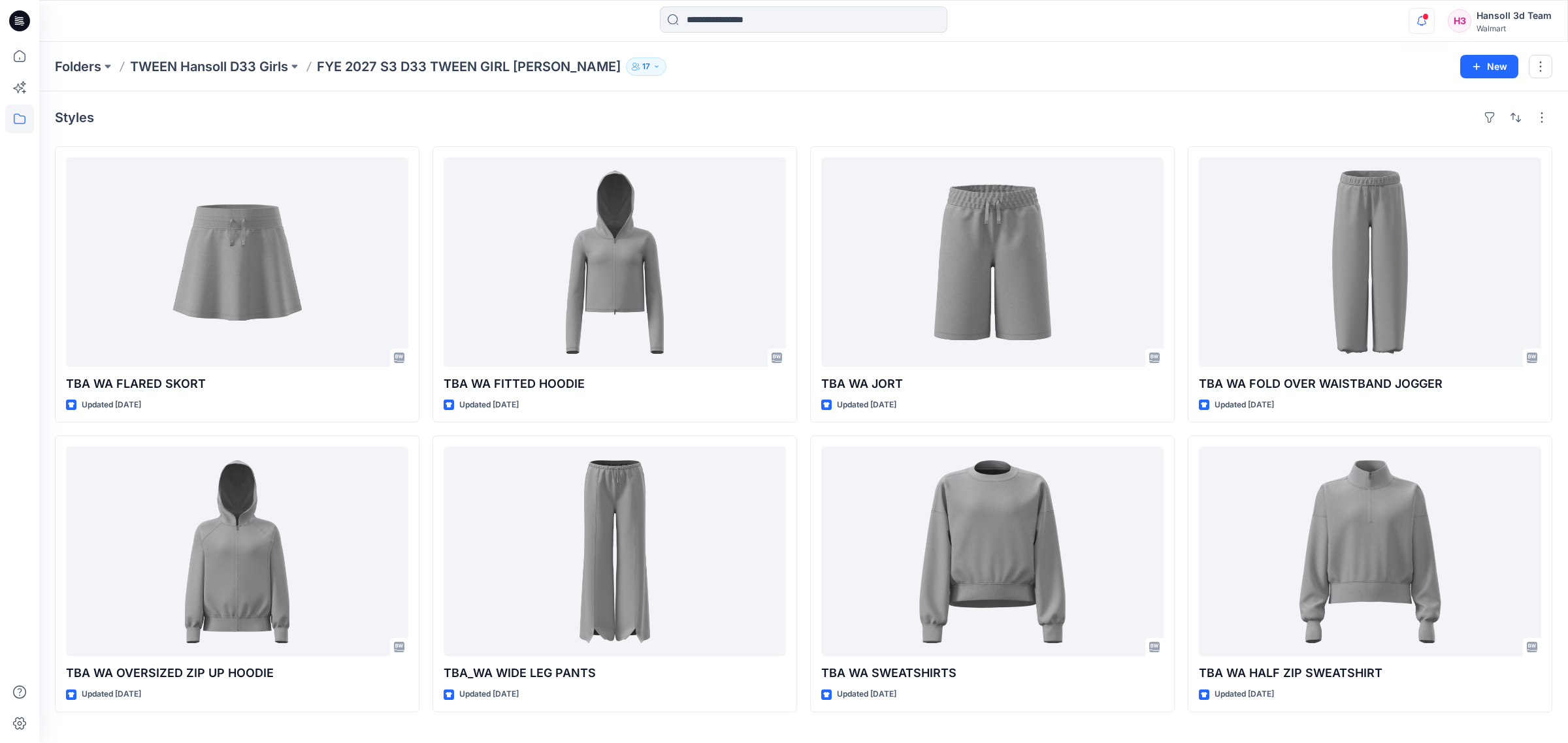
click at [1423, 27] on icon "button" at bounding box center [1421, 21] width 24 height 26
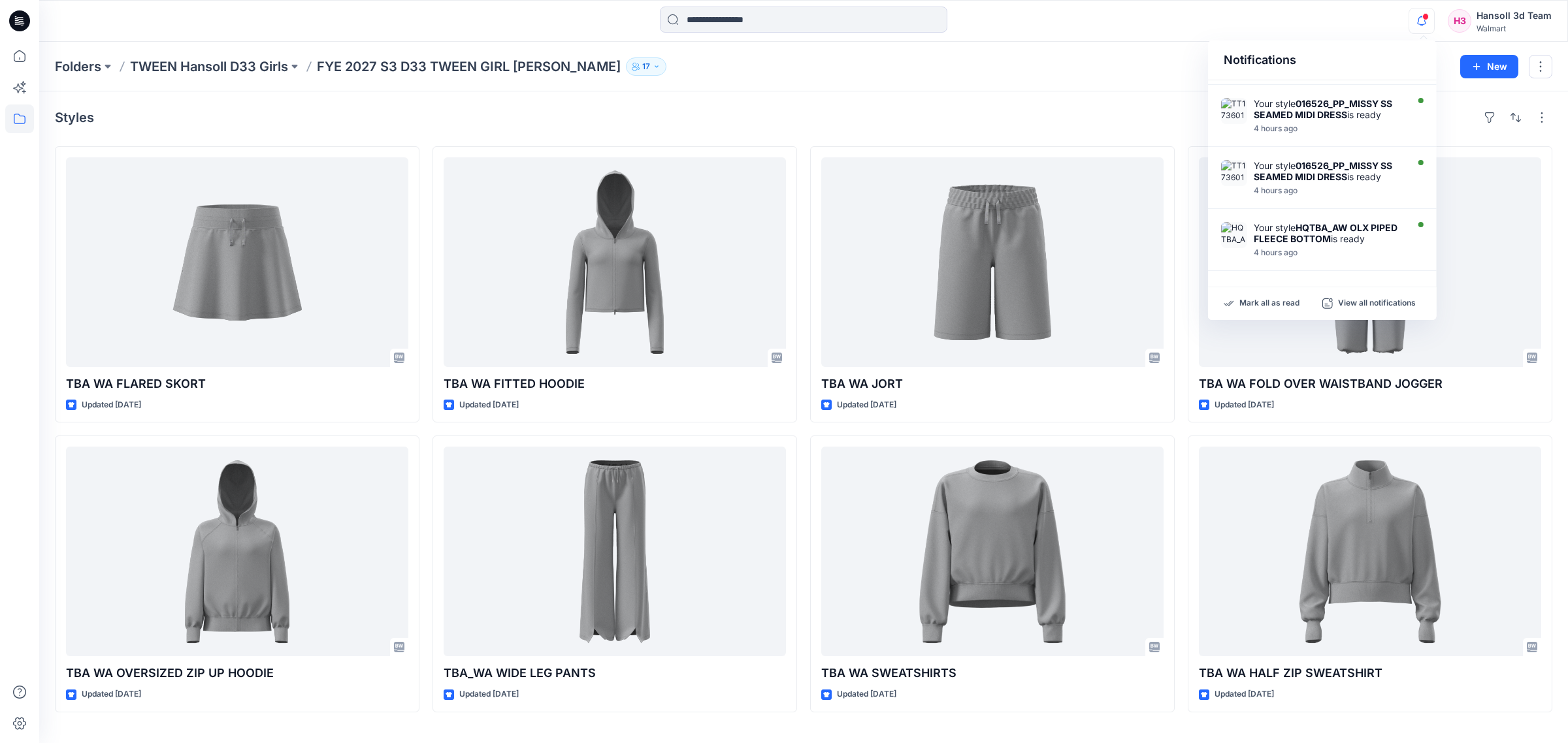
scroll to position [489, 0]
click at [1346, 305] on p "View all notifications" at bounding box center [1377, 303] width 78 height 12
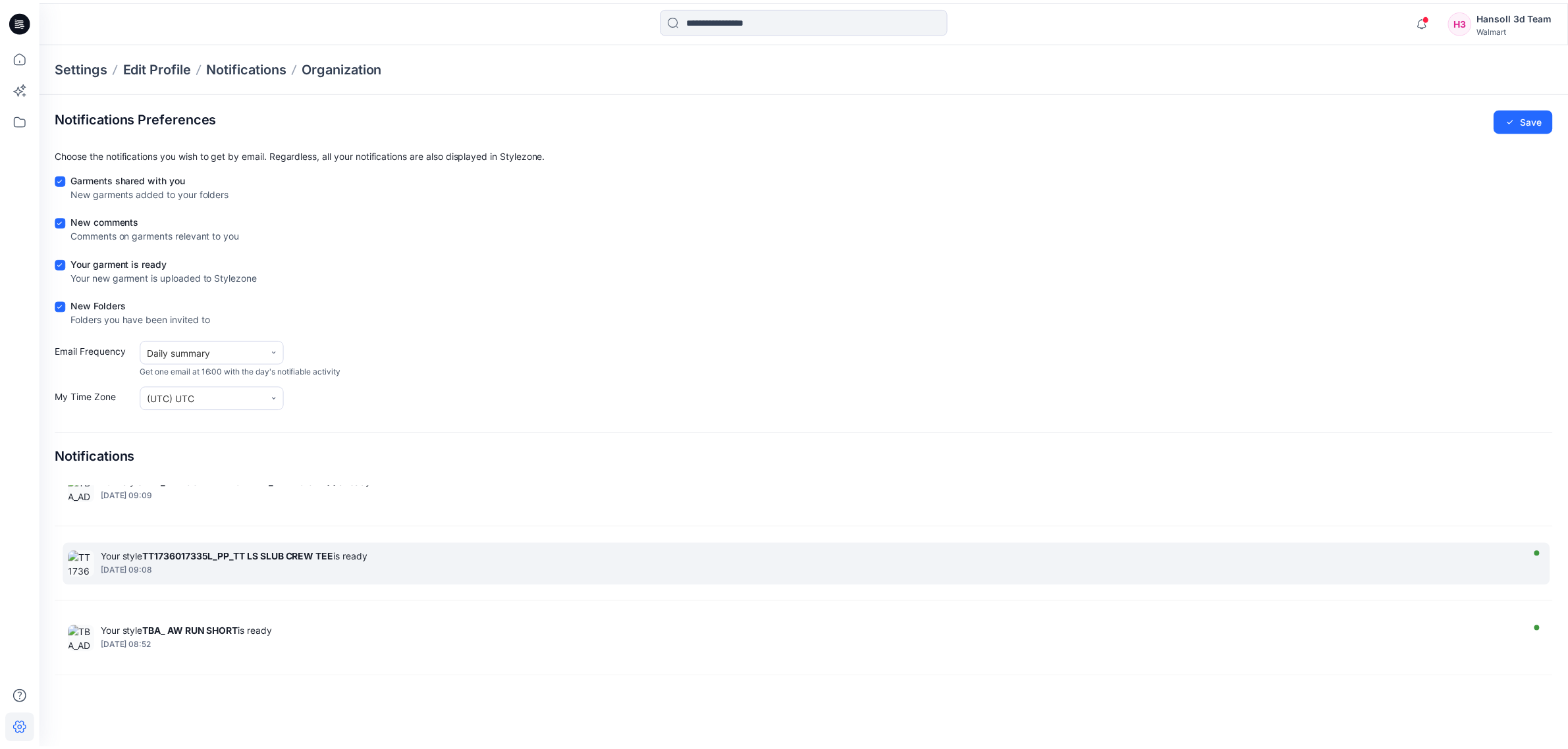
scroll to position [1070, 0]
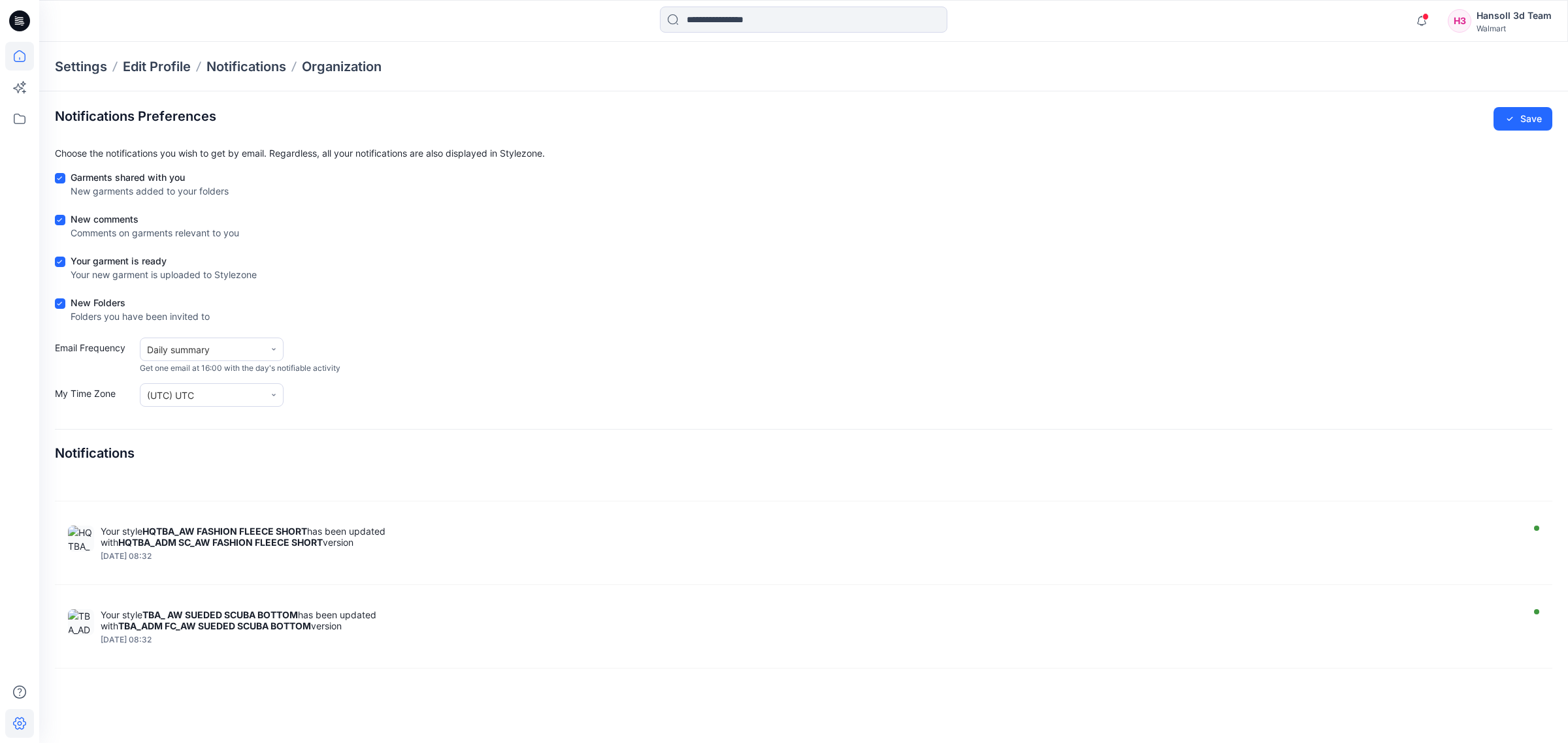
drag, startPoint x: 29, startPoint y: 60, endPoint x: 23, endPoint y: 66, distance: 8.5
click at [29, 60] on icon at bounding box center [20, 56] width 29 height 29
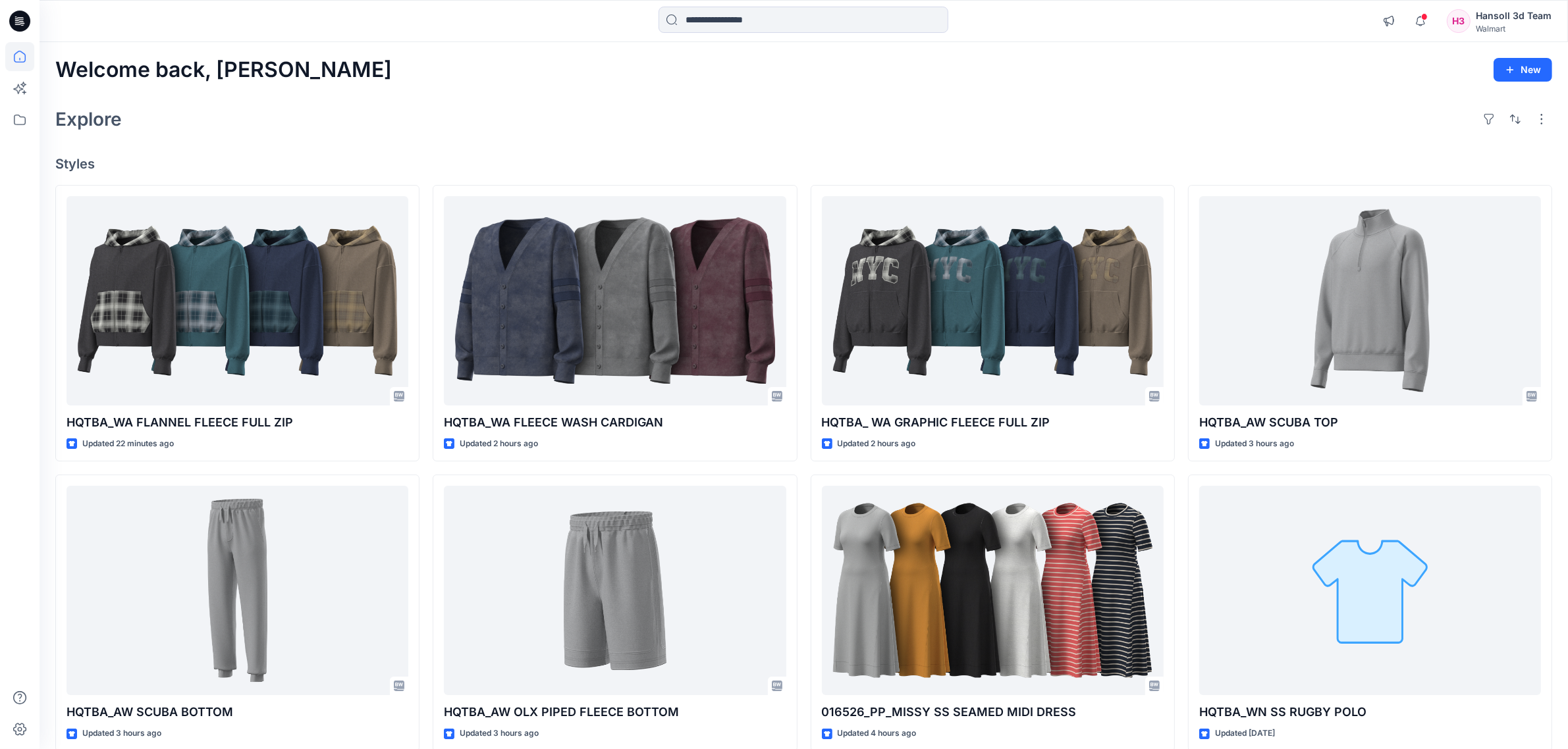
click at [1161, 62] on div "Welcome back, [PERSON_NAME] New" at bounding box center [803, 70] width 1497 height 25
click at [782, 133] on div "Explore" at bounding box center [803, 119] width 1497 height 32
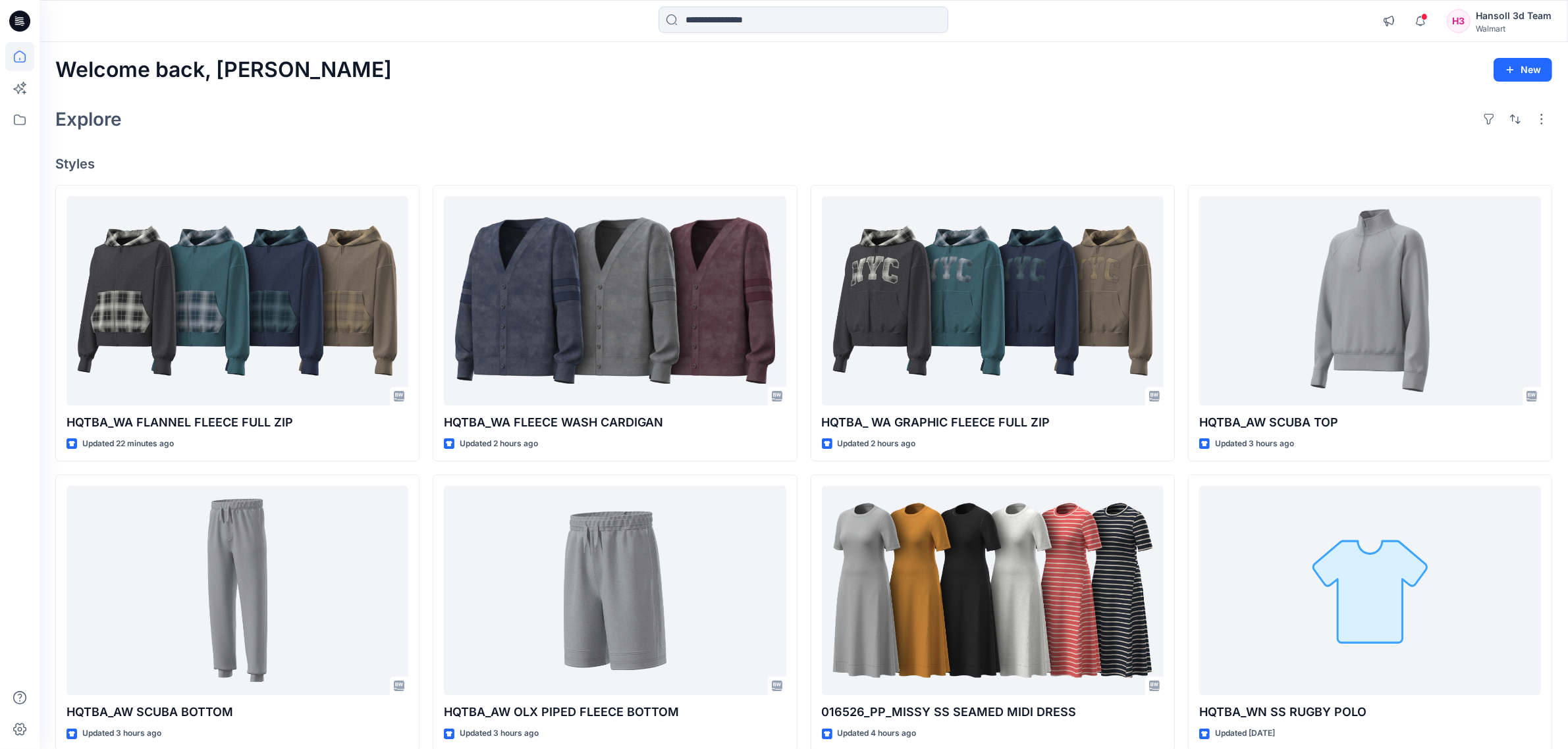
click at [764, 134] on div "Explore" at bounding box center [803, 119] width 1497 height 32
click at [627, 107] on div "Explore" at bounding box center [803, 119] width 1497 height 32
click at [638, 80] on div "Welcome back, [PERSON_NAME] New" at bounding box center [803, 70] width 1497 height 25
